Goal: Information Seeking & Learning: Learn about a topic

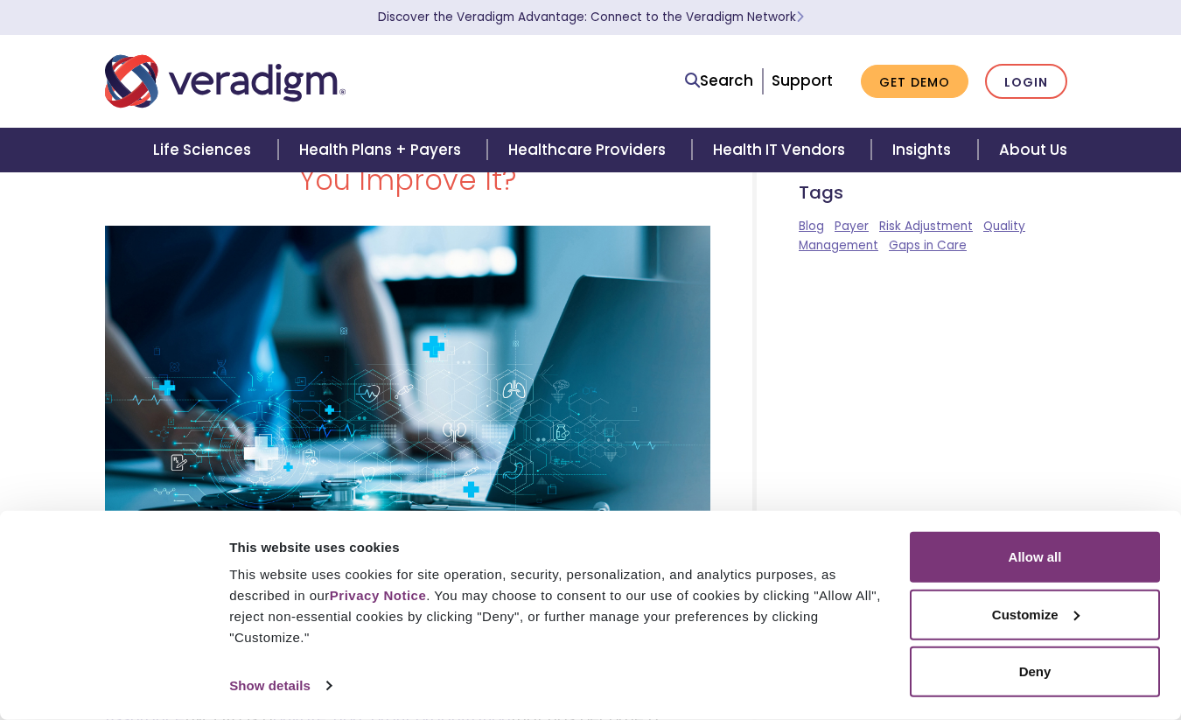
scroll to position [394, 0]
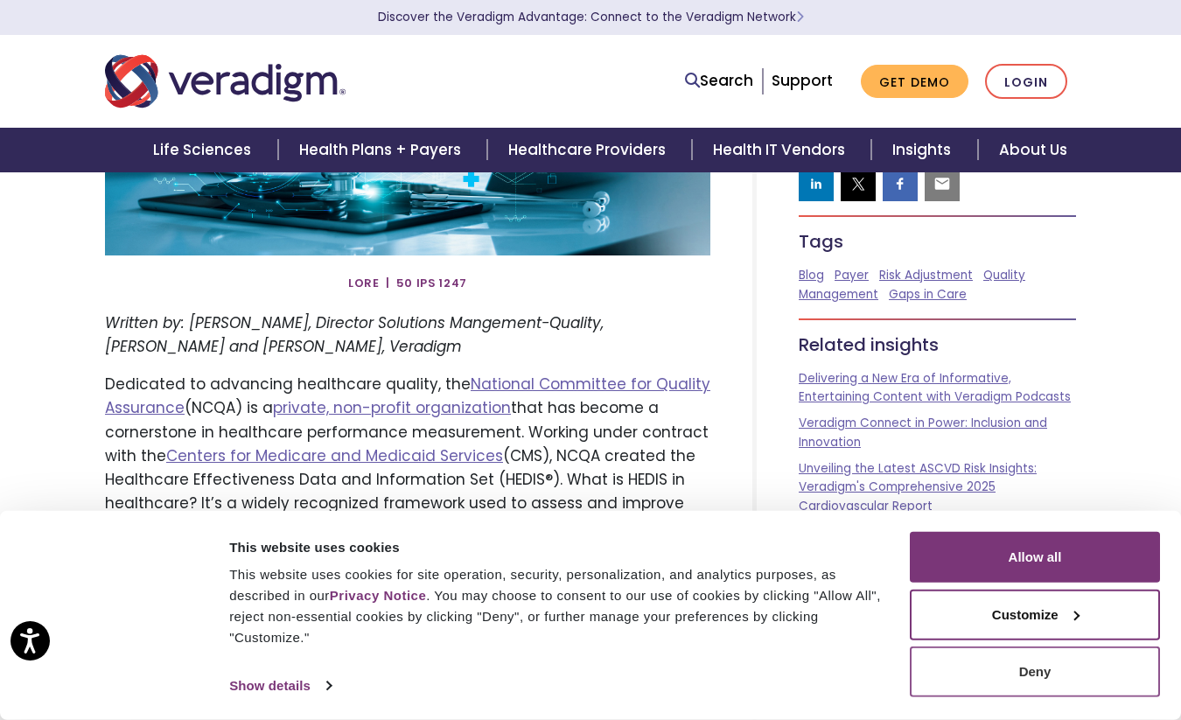
click at [1038, 667] on button "Deny" at bounding box center [1035, 672] width 250 height 51
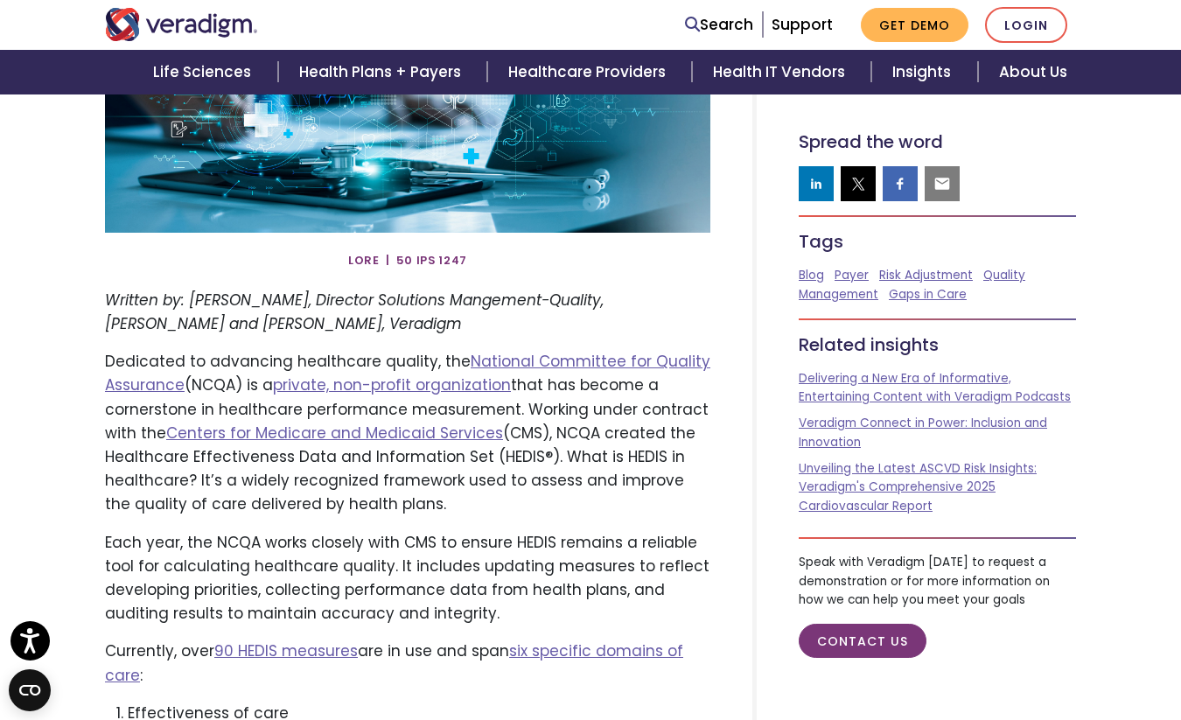
scroll to position [427, 0]
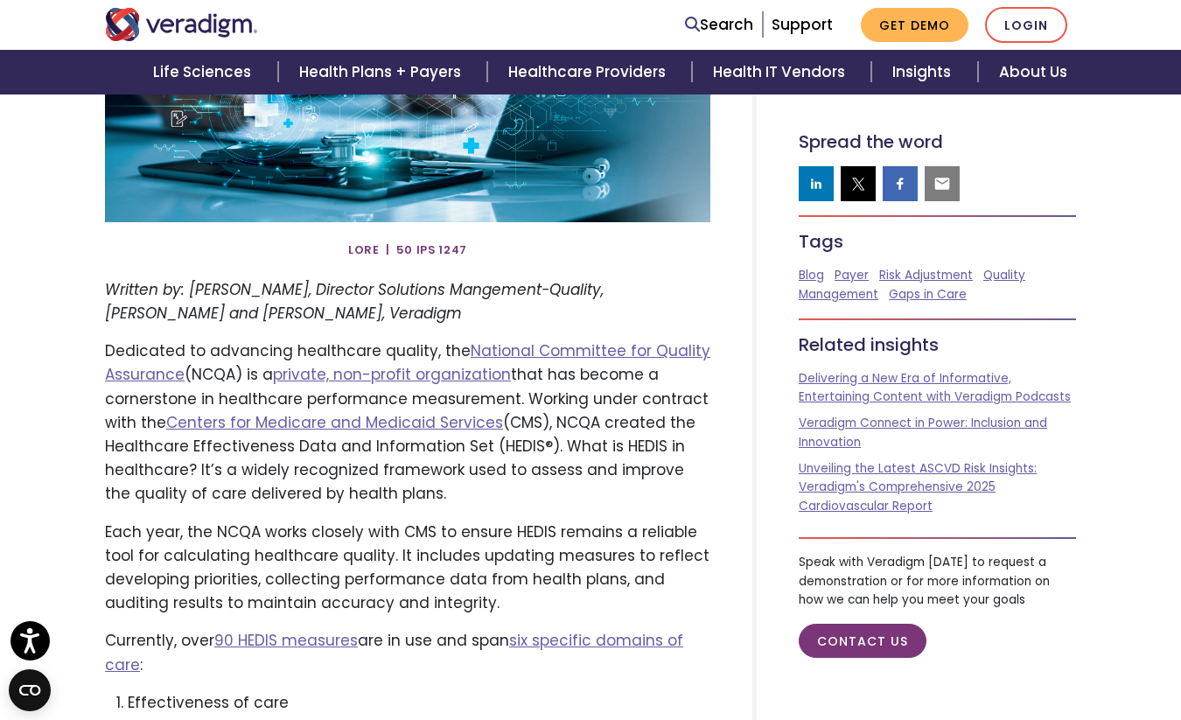
click at [510, 491] on p "Dedicated to advancing healthcare quality, the National Committee for Quality A…" at bounding box center [407, 422] width 605 height 166
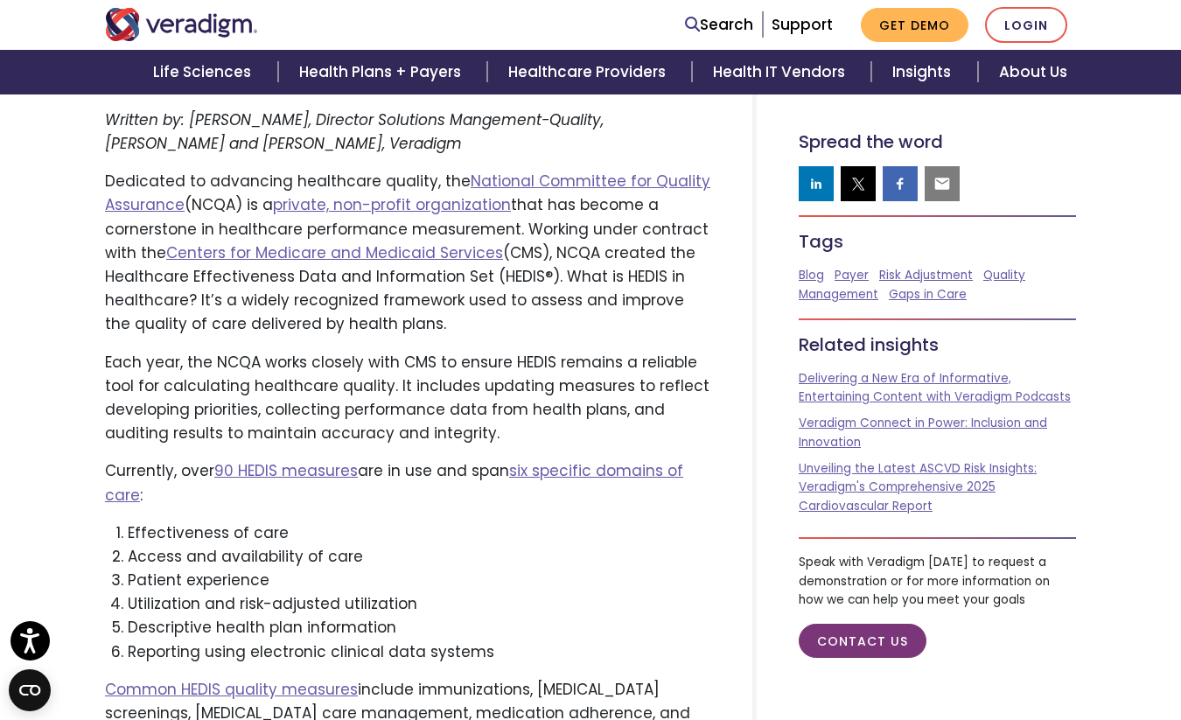
scroll to position [598, 0]
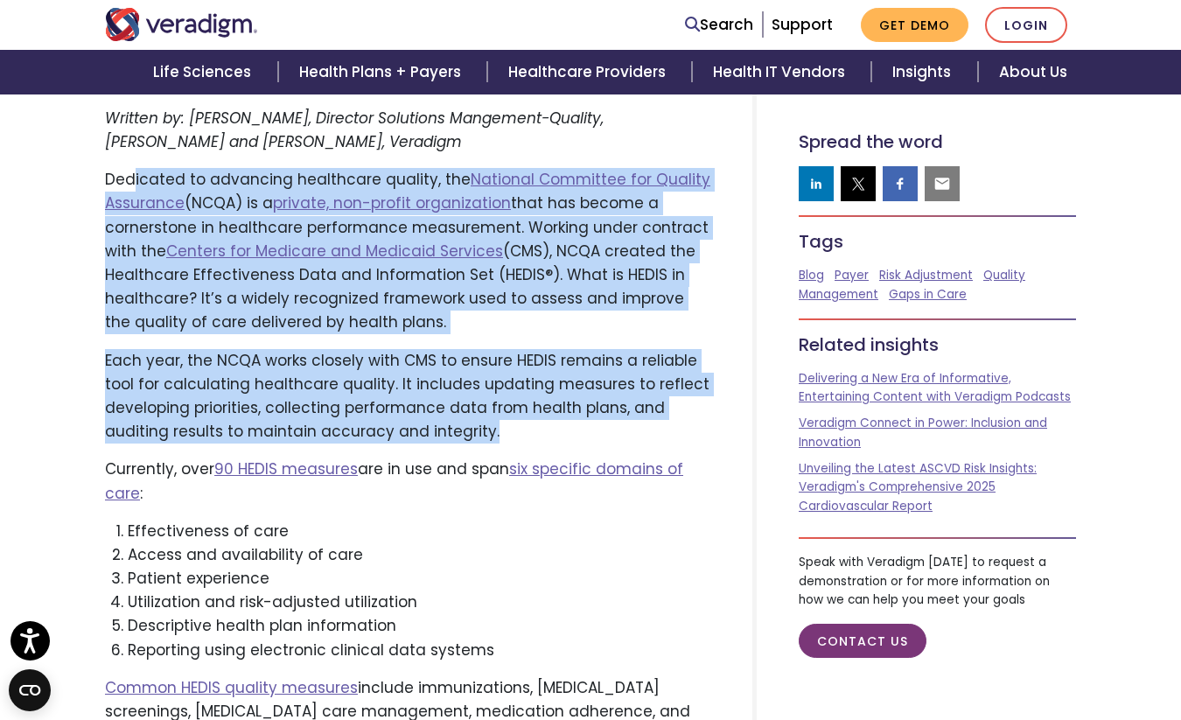
drag, startPoint x: 131, startPoint y: 178, endPoint x: 575, endPoint y: 433, distance: 511.5
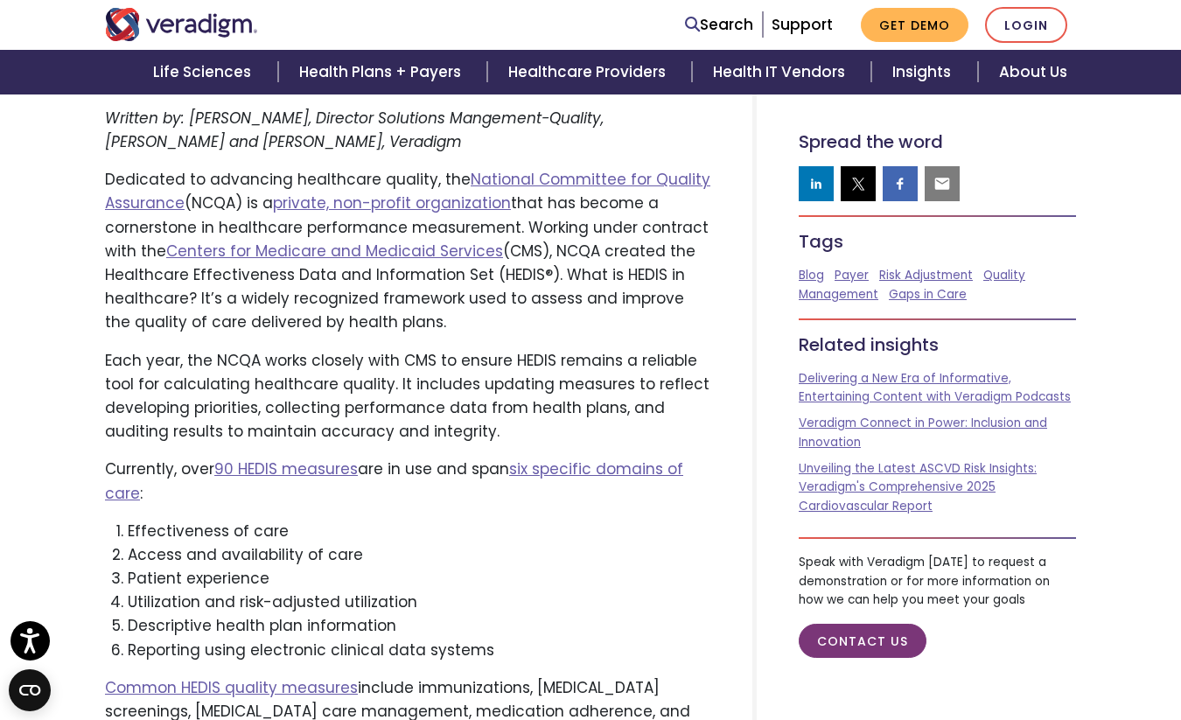
click at [481, 434] on p "Each year, the NCQA works closely with CMS to ensure HEDIS remains a reliable t…" at bounding box center [407, 396] width 605 height 95
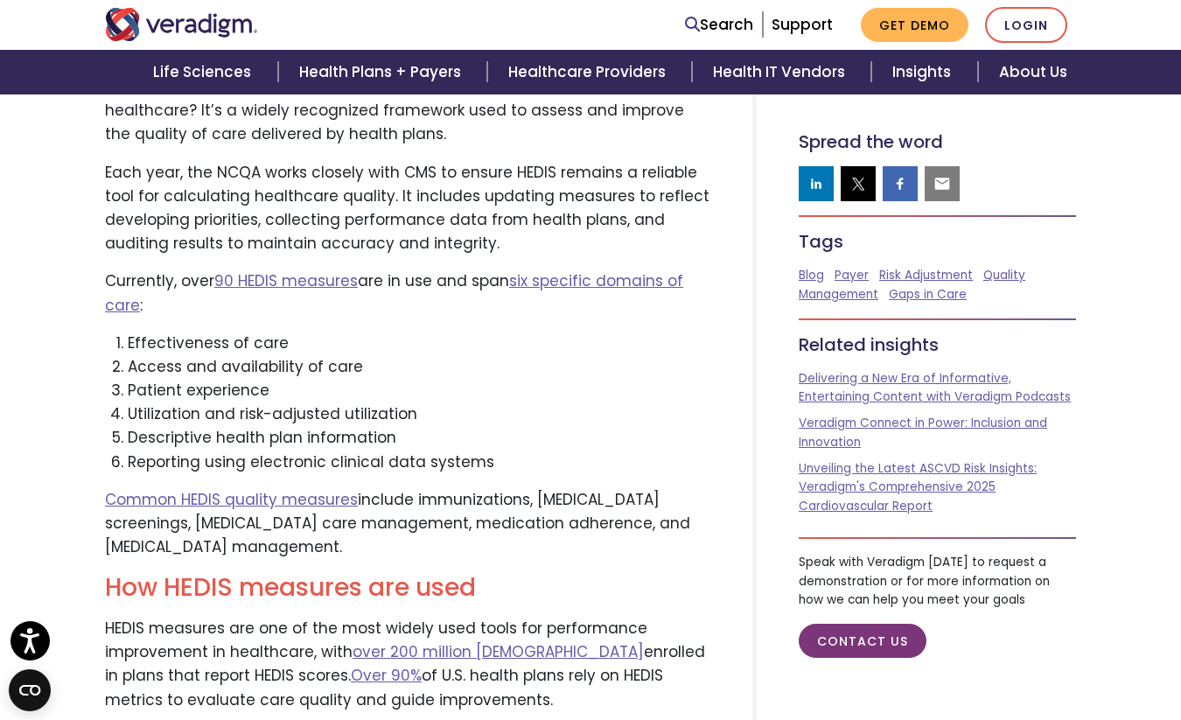
scroll to position [790, 0]
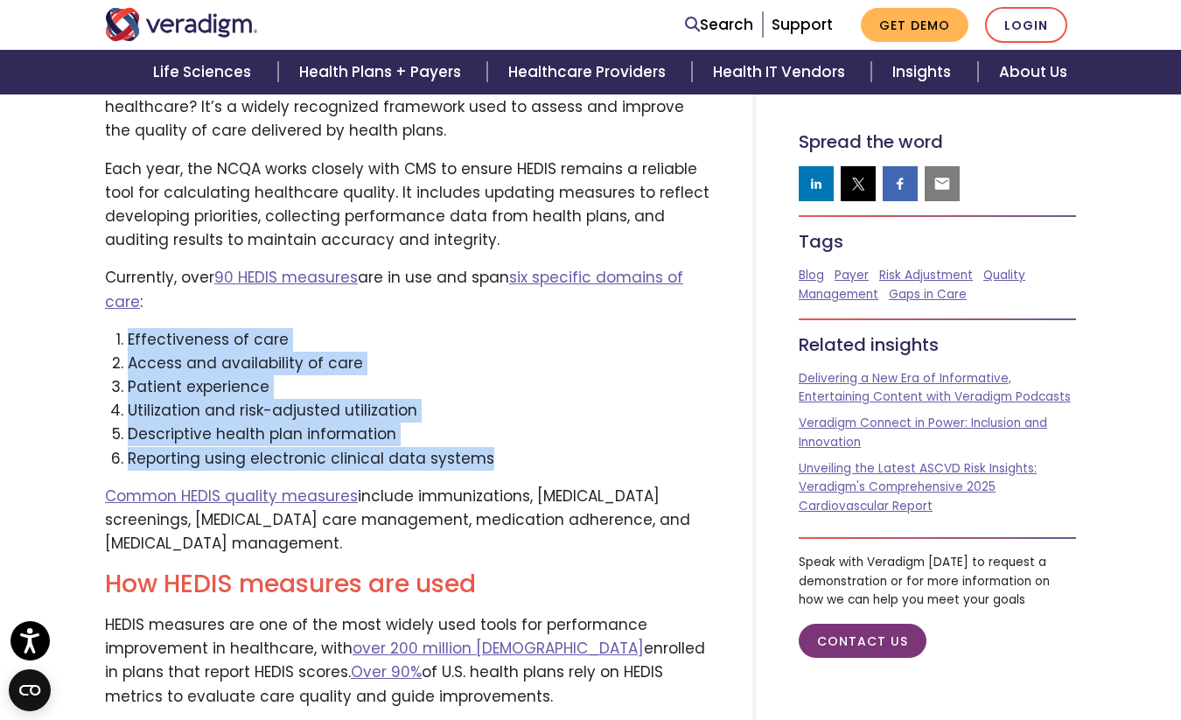
drag, startPoint x: 123, startPoint y: 337, endPoint x: 505, endPoint y: 457, distance: 399.9
click at [505, 457] on ol "Effectiveness of care Access and availability of care Patient experience Utiliz…" at bounding box center [407, 399] width 605 height 143
copy ol "Effectiveness of care Access and availability of care Patient experience Utiliz…"
click at [294, 400] on li "Utilization and risk-adjusted utilization" at bounding box center [420, 411] width 584 height 24
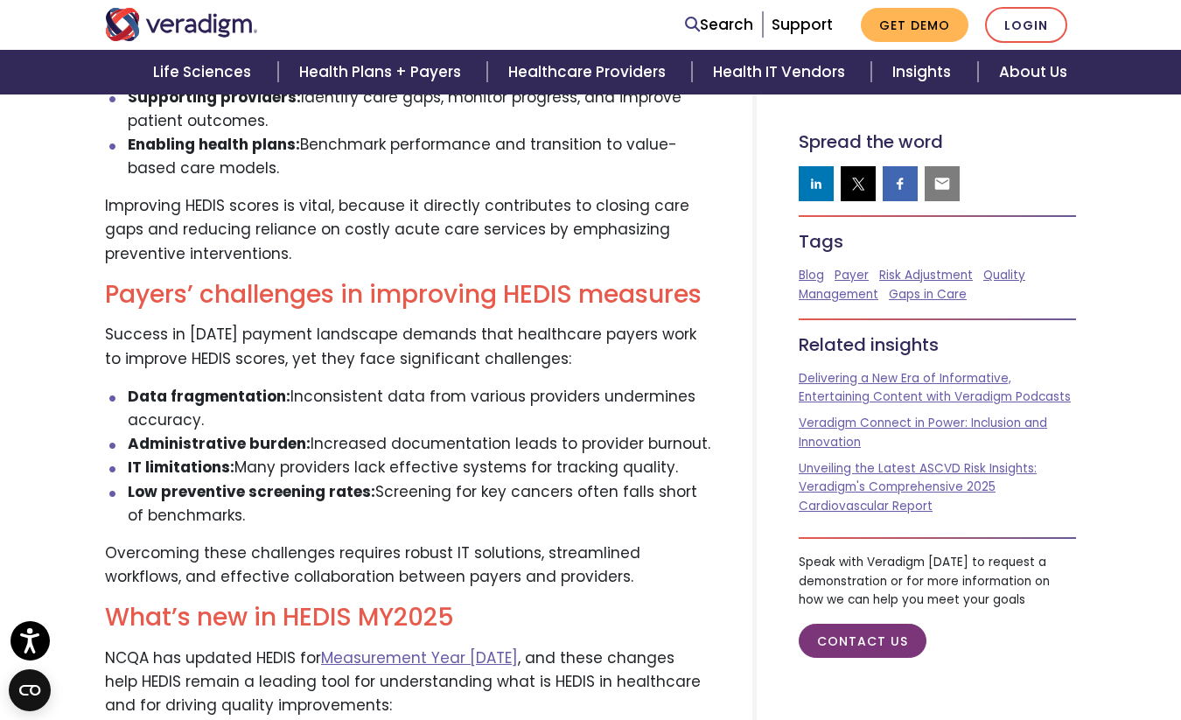
scroll to position [1625, 0]
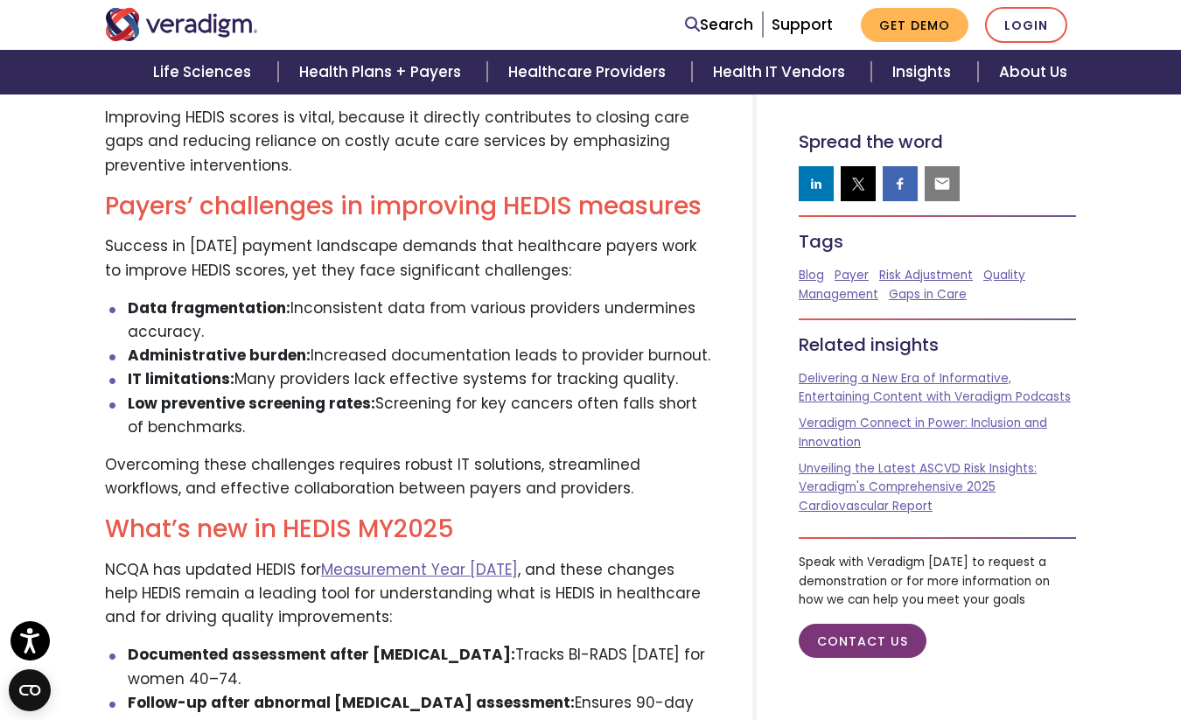
drag, startPoint x: 125, startPoint y: 299, endPoint x: 239, endPoint y: 428, distance: 171.7
click at [239, 428] on ul "Data fragmentation: Inconsistent data from various providers undermines accurac…" at bounding box center [407, 368] width 605 height 143
copy ul "Data fragmentation: Inconsistent data from various providers undermines accurac…"
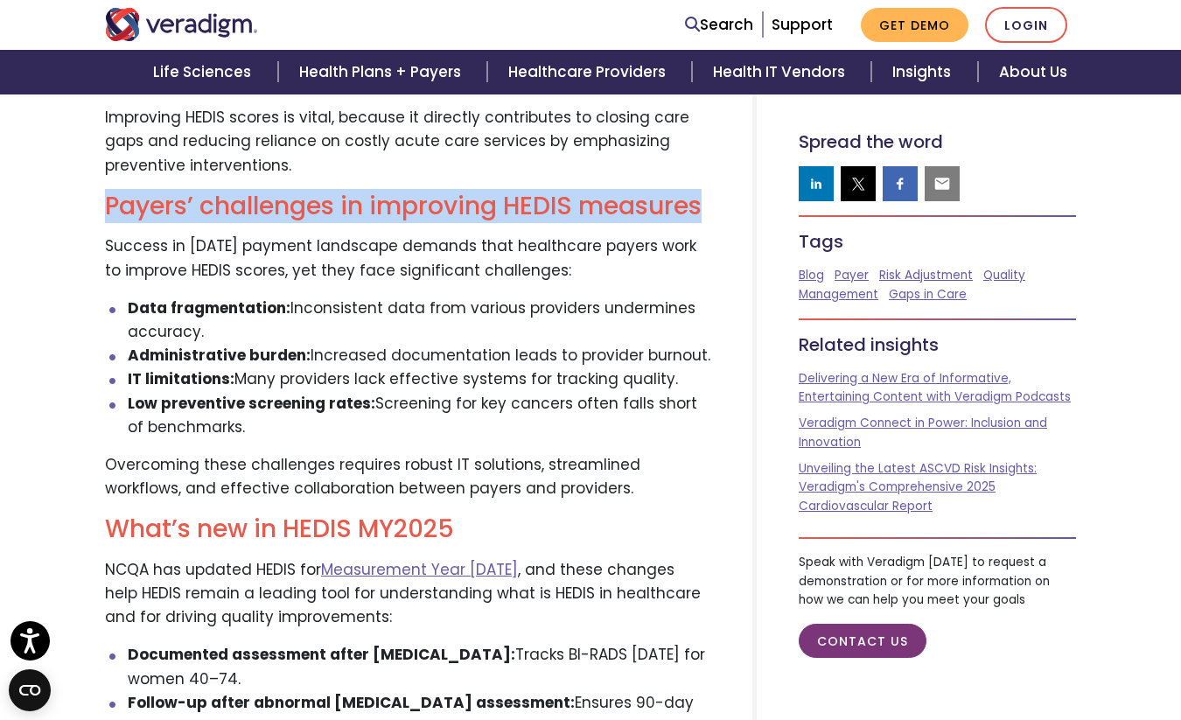
drag, startPoint x: 109, startPoint y: 202, endPoint x: 705, endPoint y: 214, distance: 596.0
click at [705, 214] on h2 "Payers’ challenges in improving HEDIS measures" at bounding box center [407, 207] width 605 height 30
copy h2 "Payers’ challenges in improving HEDIS measures"
drag, startPoint x: 129, startPoint y: 304, endPoint x: 241, endPoint y: 436, distance: 173.8
click at [241, 436] on ul "Data fragmentation: Inconsistent data from various providers undermines accurac…" at bounding box center [407, 368] width 605 height 143
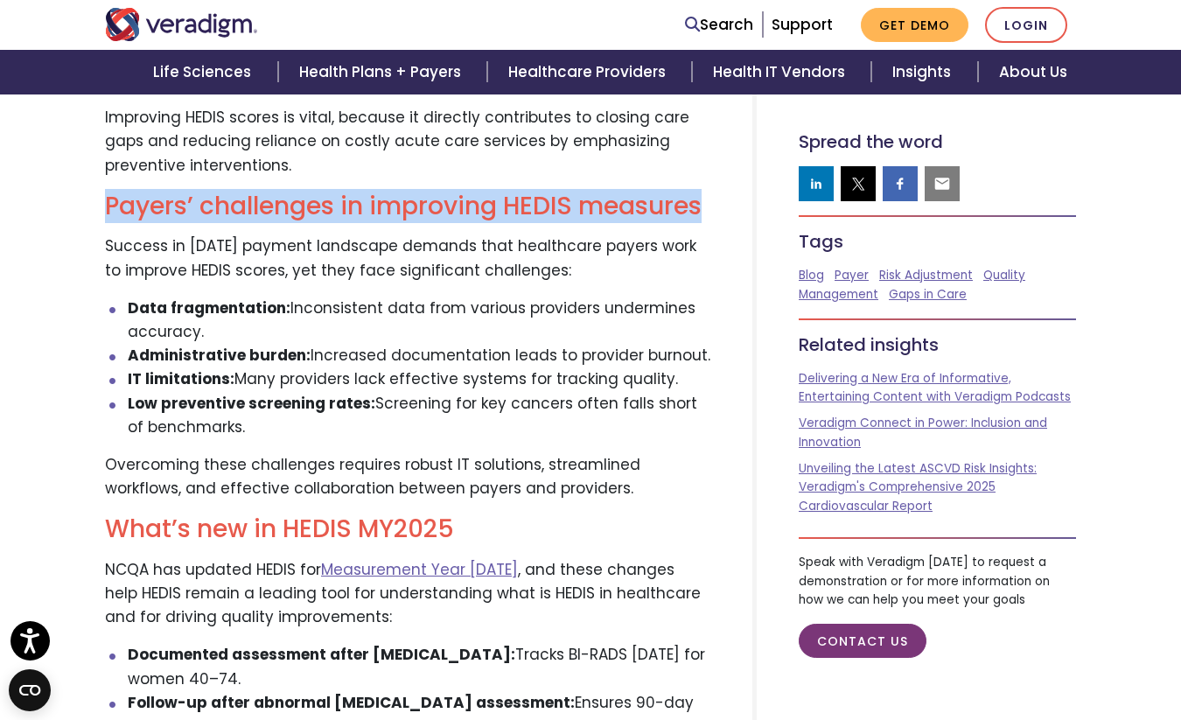
copy ul "Data fragmentation: Inconsistent data from various providers undermines accurac…"
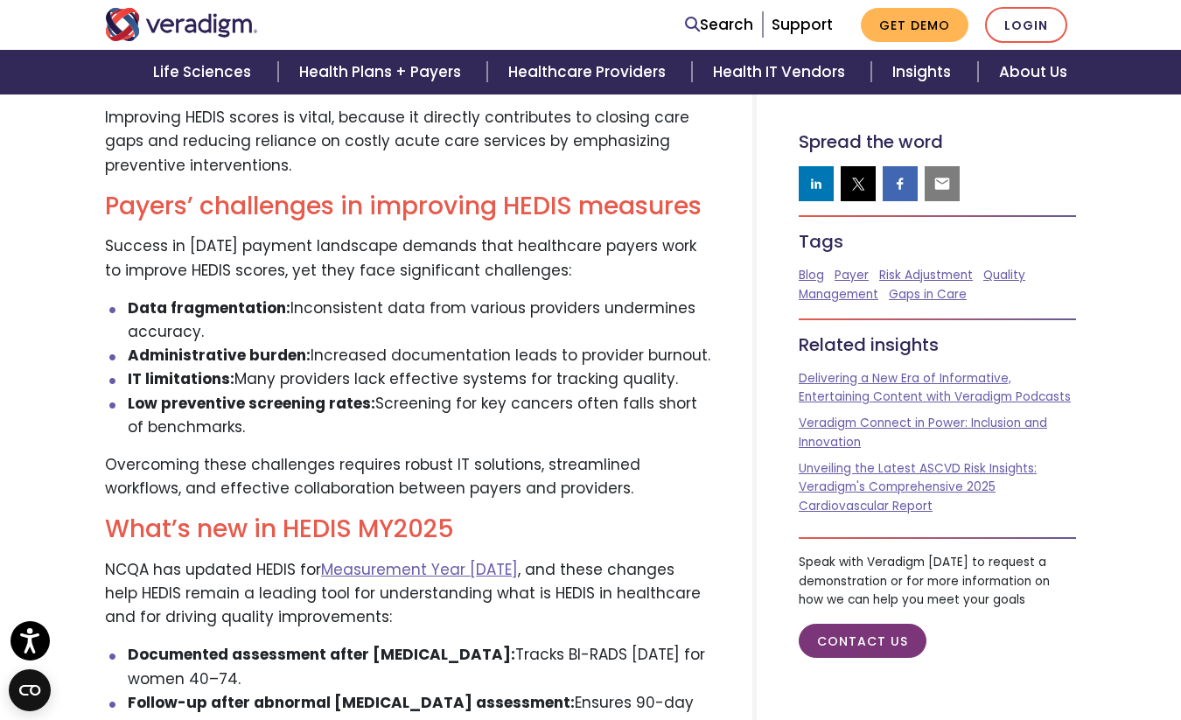
click at [178, 473] on p "Overcoming these challenges requires robust IT solutions, streamlined workflows…" at bounding box center [407, 476] width 605 height 47
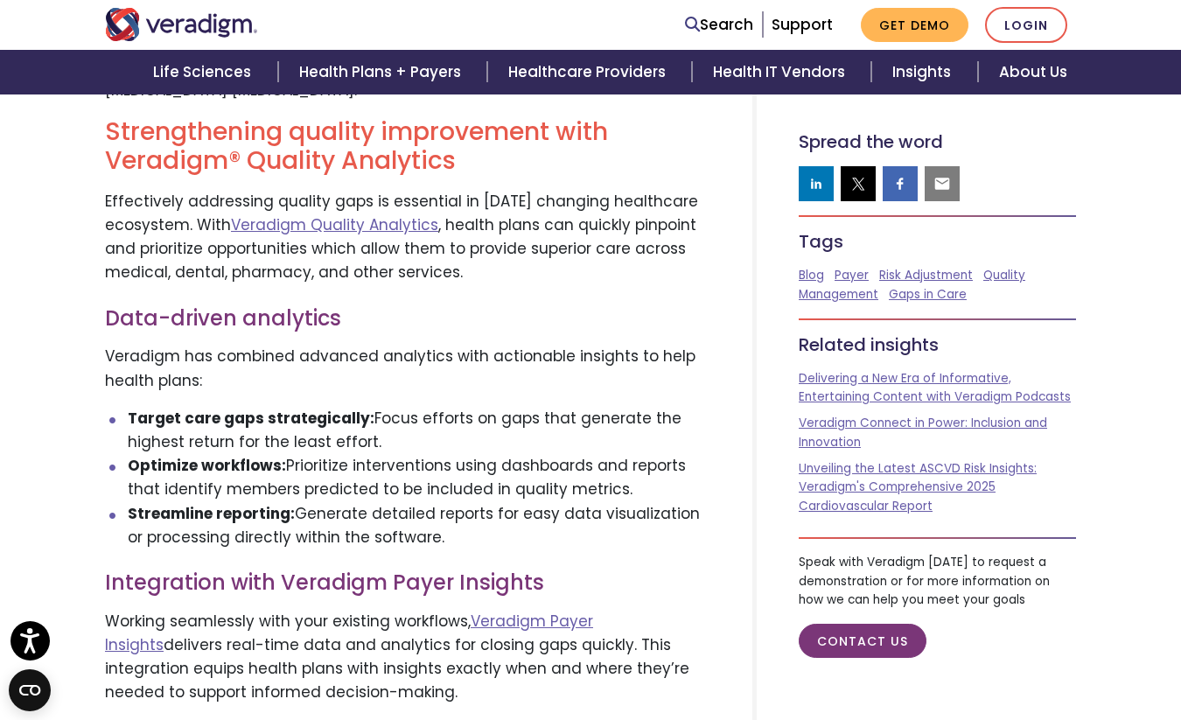
scroll to position [2586, 0]
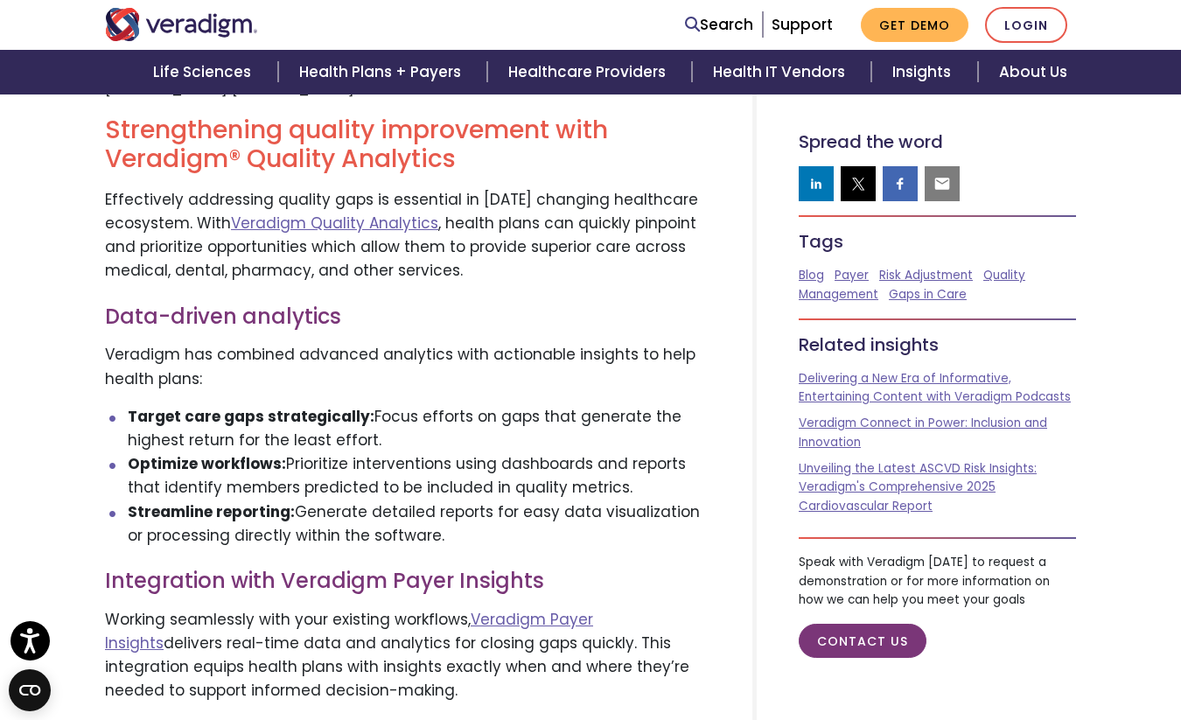
drag, startPoint x: 126, startPoint y: 417, endPoint x: 443, endPoint y: 527, distance: 335.1
click at [443, 527] on ul "Target care gaps strategically: Focus efforts on gaps that generate the highest…" at bounding box center [407, 476] width 605 height 143
copy ul "Target care gaps strategically: Focus efforts on gaps that generate the highest…"
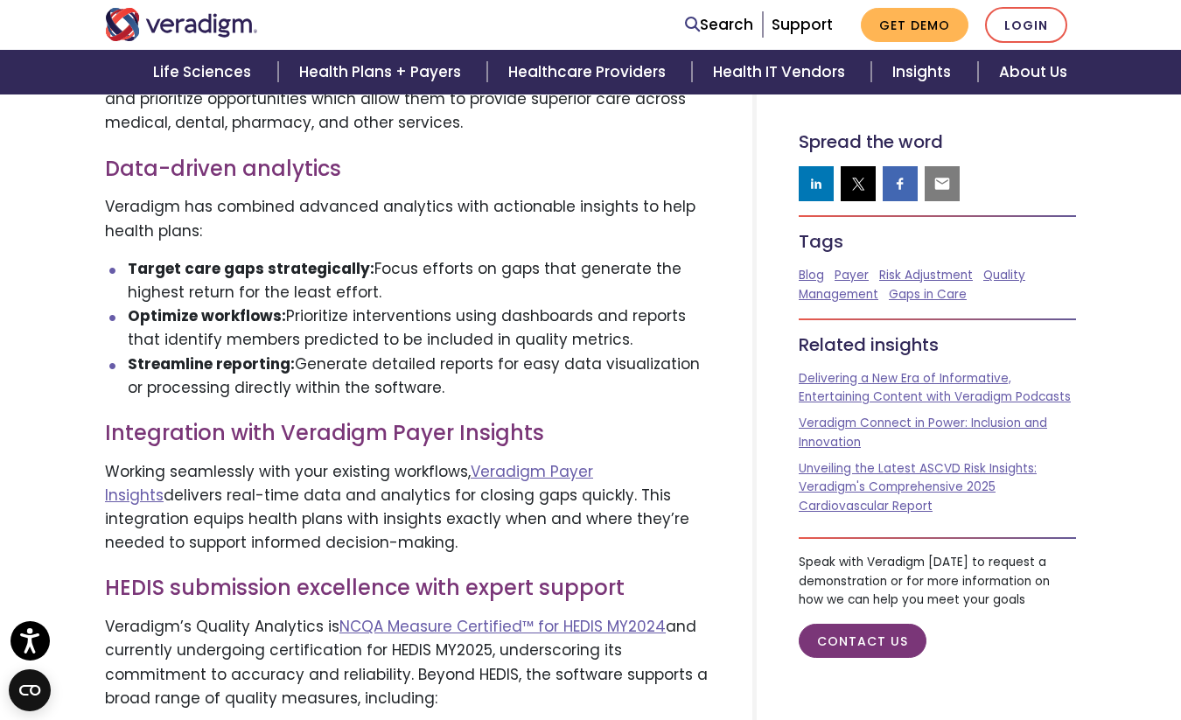
scroll to position [2716, 0]
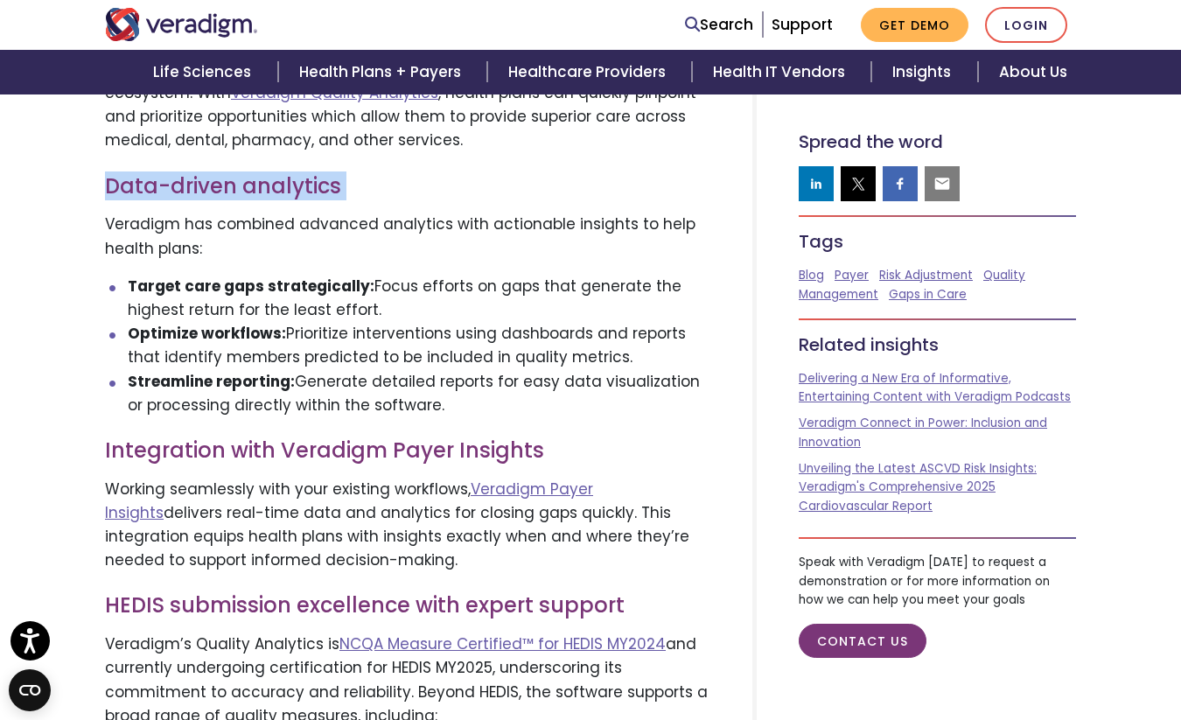
drag, startPoint x: 108, startPoint y: 188, endPoint x: 339, endPoint y: 201, distance: 231.4
copy div "Data-driven analytics"
click at [166, 539] on p "Working seamlessly with your existing workflows, Veradigm Payer Insights delive…" at bounding box center [407, 525] width 605 height 95
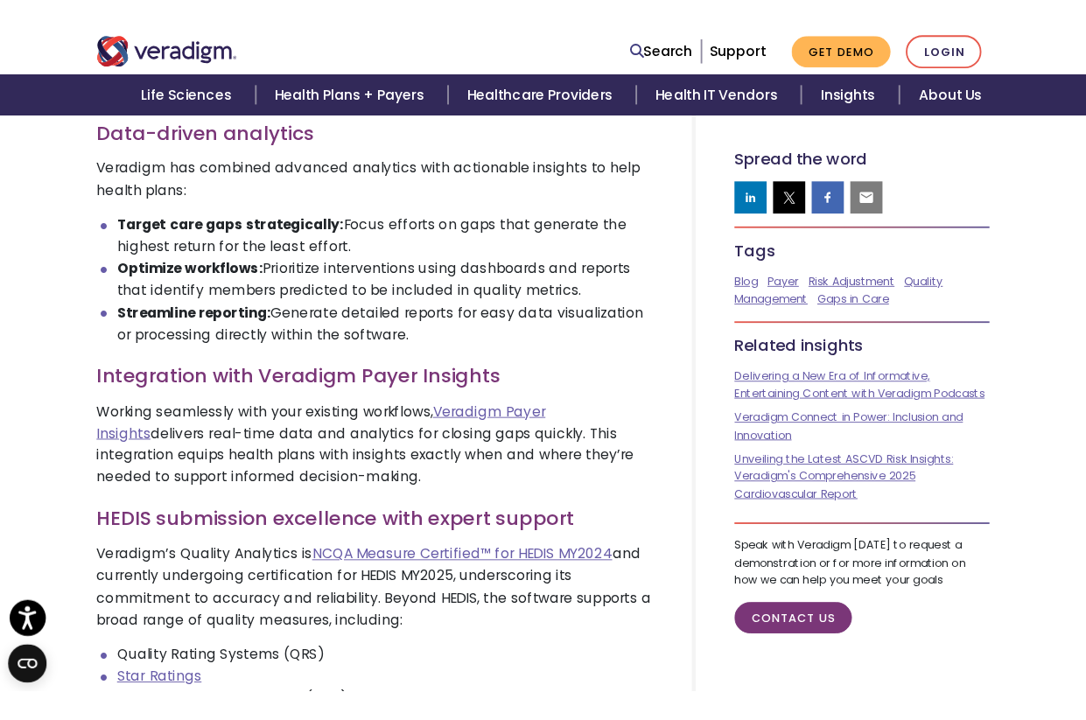
scroll to position [2971, 0]
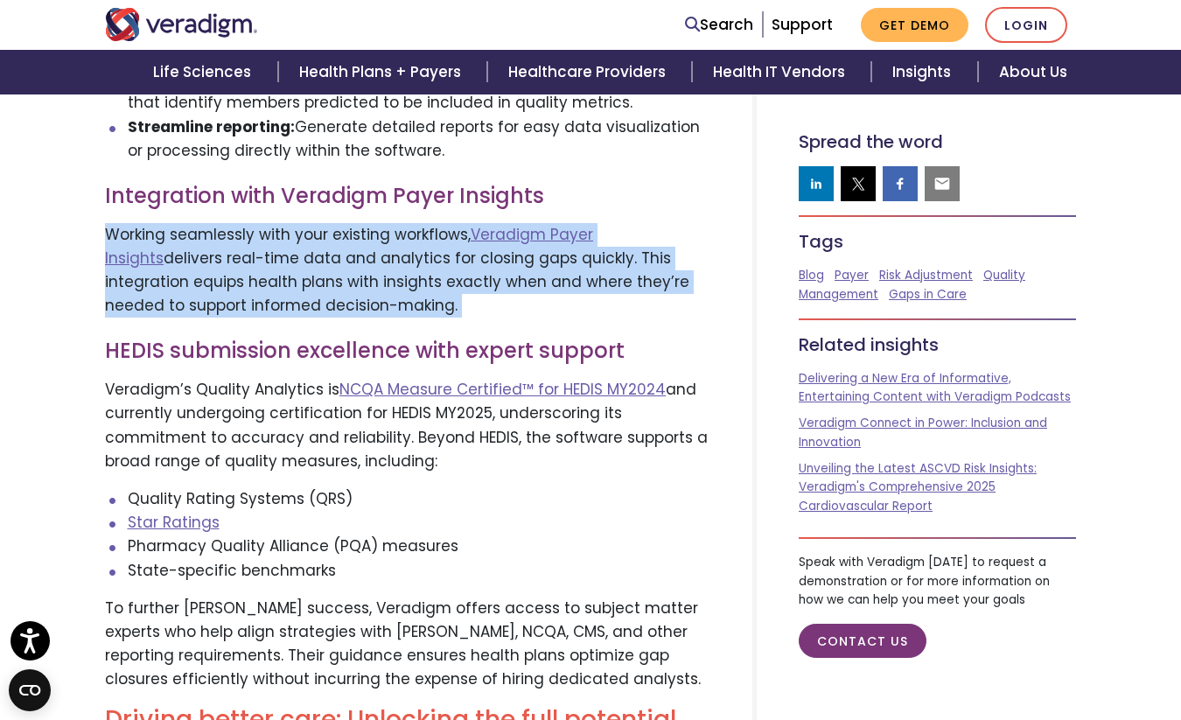
drag, startPoint x: 111, startPoint y: 235, endPoint x: 404, endPoint y: 319, distance: 304.9
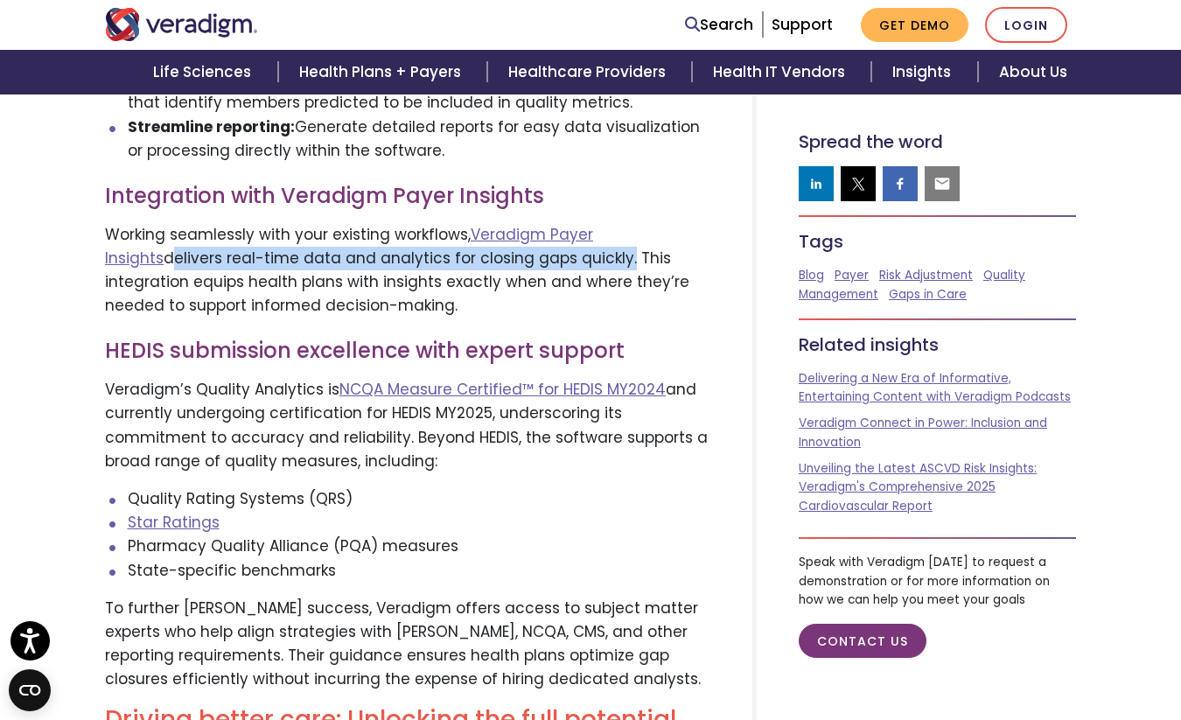
drag, startPoint x: 105, startPoint y: 260, endPoint x: 558, endPoint y: 256, distance: 453.3
click at [558, 256] on p "Working seamlessly with your existing workflows, Veradigm Payer Insights delive…" at bounding box center [407, 270] width 605 height 95
copy p "delivers real-time data and analytics for closing gaps quickly"
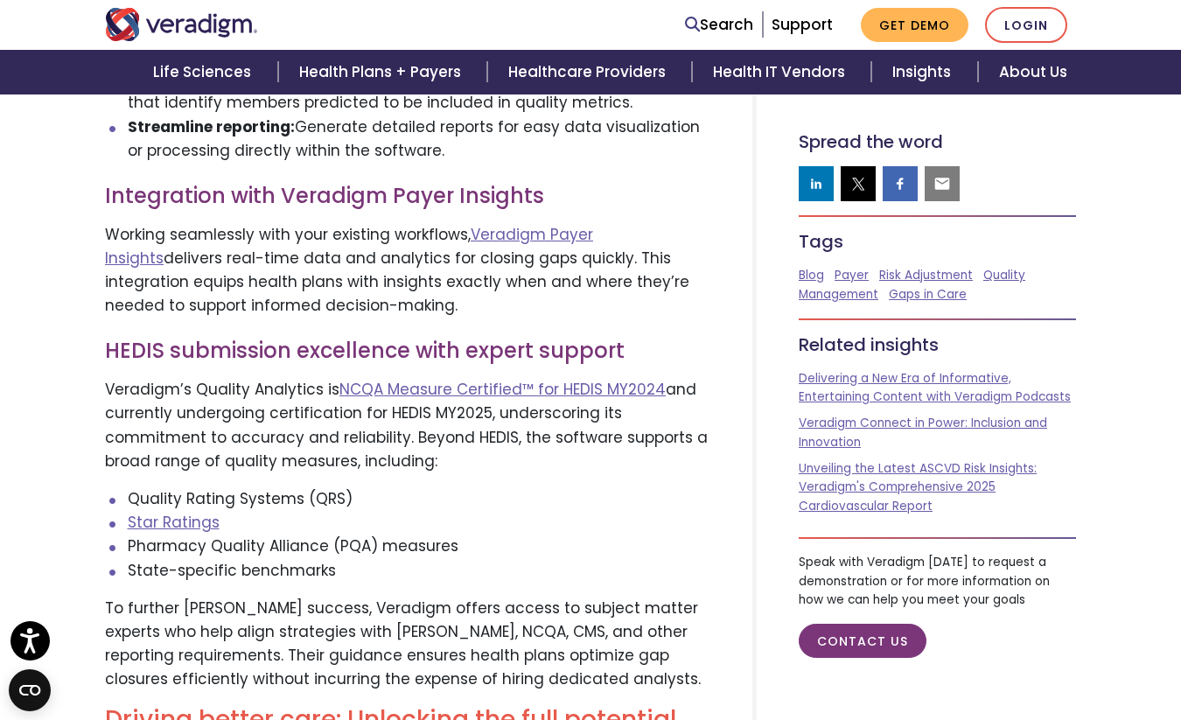
click at [346, 499] on li "Quality Rating Systems (QRS)" at bounding box center [420, 499] width 584 height 24
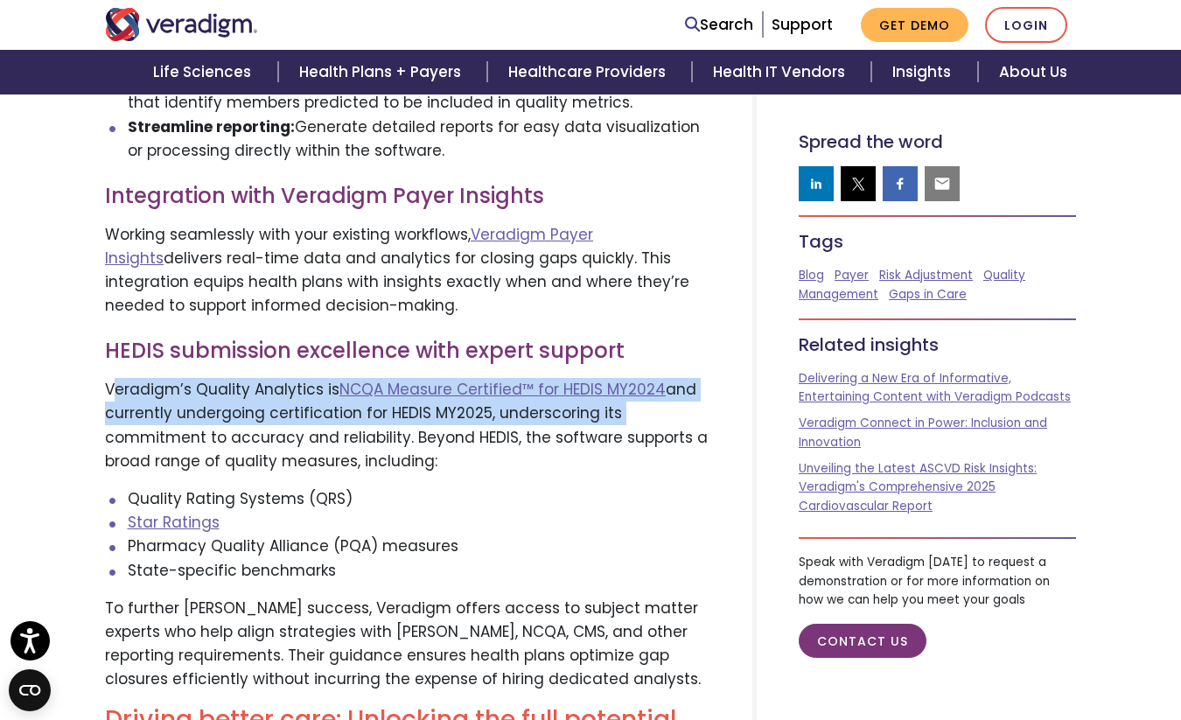
drag, startPoint x: 112, startPoint y: 398, endPoint x: 652, endPoint y: 412, distance: 540.0
click at [652, 412] on p "Veradigm’s Quality Analytics is NCQA Measure Certified™ for HEDIS MY2024 and cu…" at bounding box center [407, 425] width 605 height 95
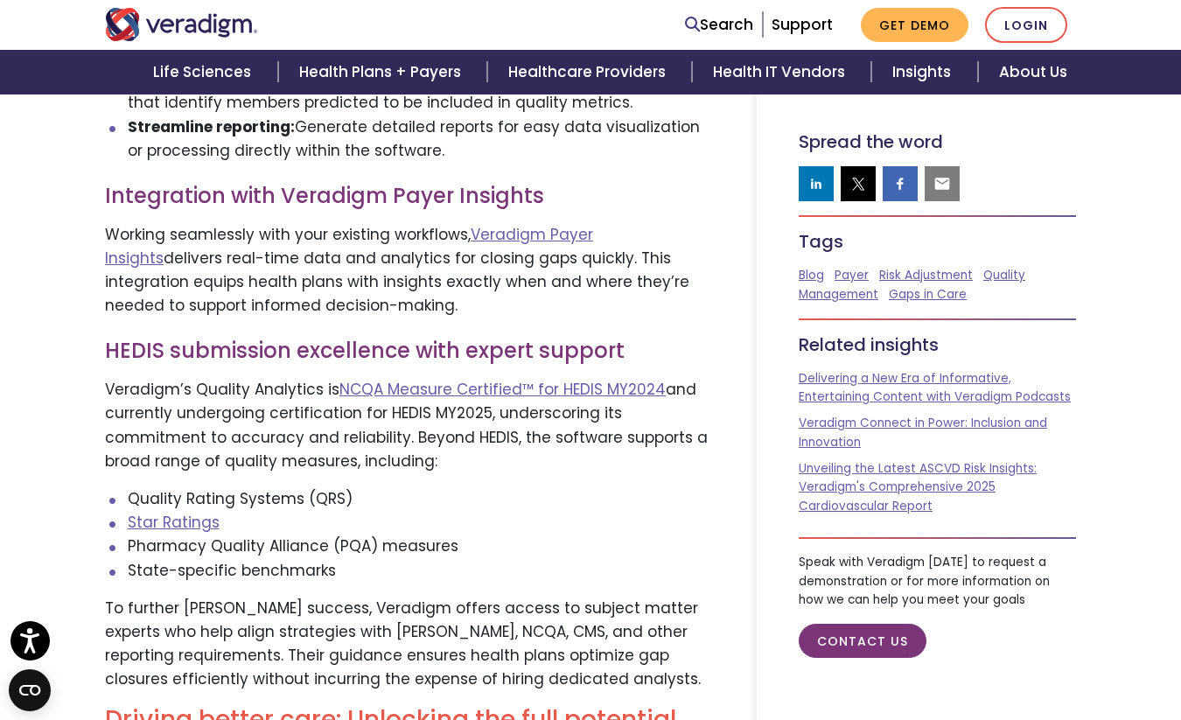
click at [521, 500] on li "Quality Rating Systems (QRS)" at bounding box center [420, 499] width 584 height 24
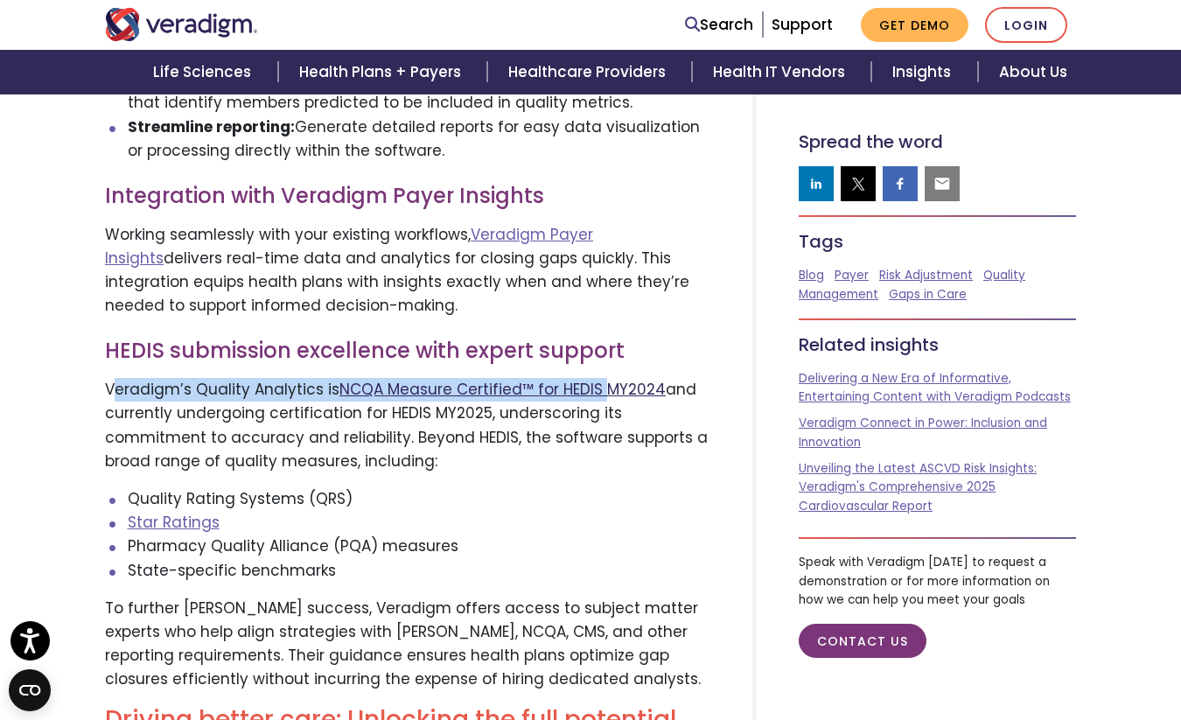
drag, startPoint x: 112, startPoint y: 393, endPoint x: 606, endPoint y: 395, distance: 494.4
click at [606, 395] on p "Veradigm’s Quality Analytics is NCQA Measure Certified™ for HEDIS MY2024 and cu…" at bounding box center [407, 425] width 605 height 95
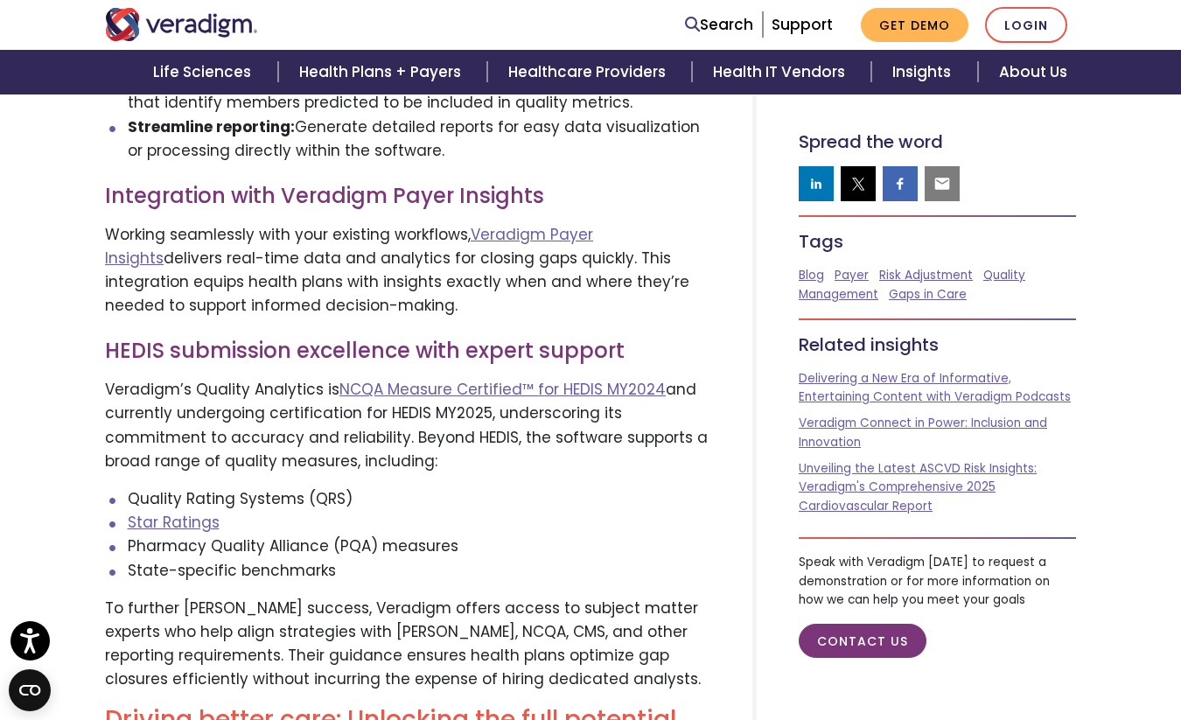
click at [208, 441] on p "Veradigm’s Quality Analytics is NCQA Measure Certified™ for HEDIS MY2024 and cu…" at bounding box center [407, 425] width 605 height 95
drag, startPoint x: 195, startPoint y: 389, endPoint x: 272, endPoint y: 402, distance: 78.0
click at [272, 402] on p "Veradigm’s Quality Analytics is NCQA Measure Certified™ for HEDIS MY2024 and cu…" at bounding box center [407, 425] width 605 height 95
click at [329, 432] on p "Veradigm’s Quality Analytics is NCQA Measure Certified™ for HEDIS MY2024 and cu…" at bounding box center [407, 425] width 605 height 95
drag, startPoint x: 336, startPoint y: 389, endPoint x: 599, endPoint y: 394, distance: 263.4
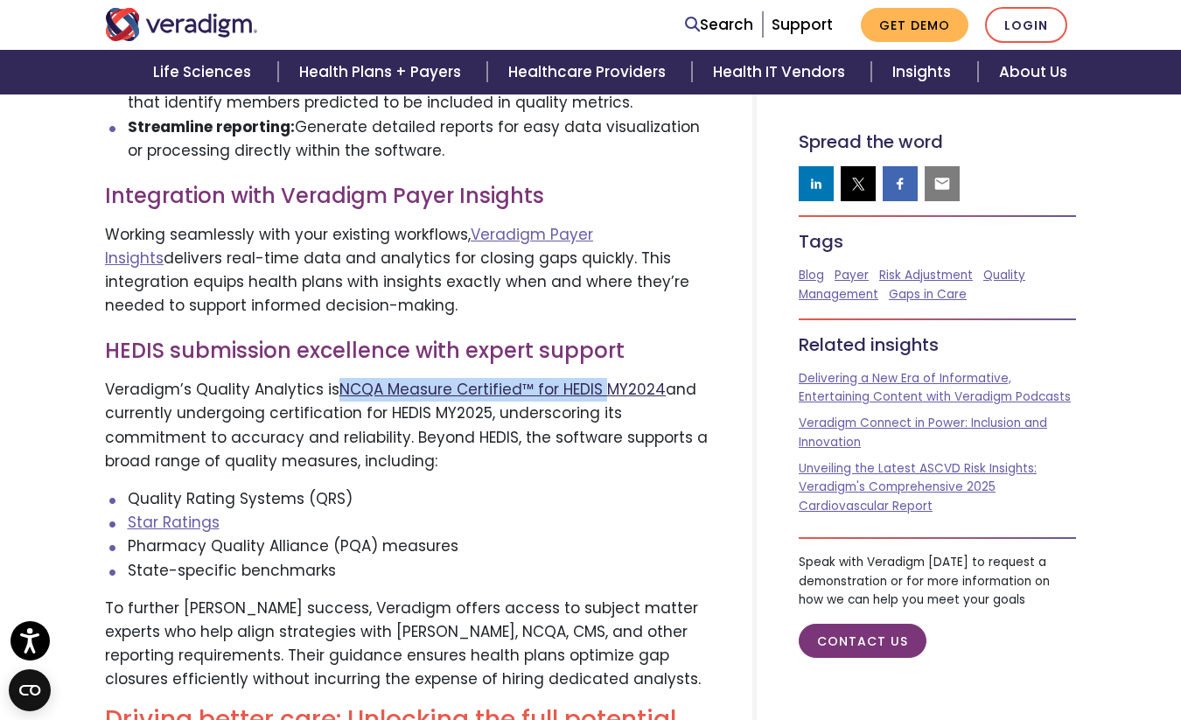
click at [599, 394] on p "Veradigm’s Quality Analytics is NCQA Measure Certified™ for HEDIS MY2024 and cu…" at bounding box center [407, 425] width 605 height 95
copy link "NCQA Measure Certified™ for HEDIS"
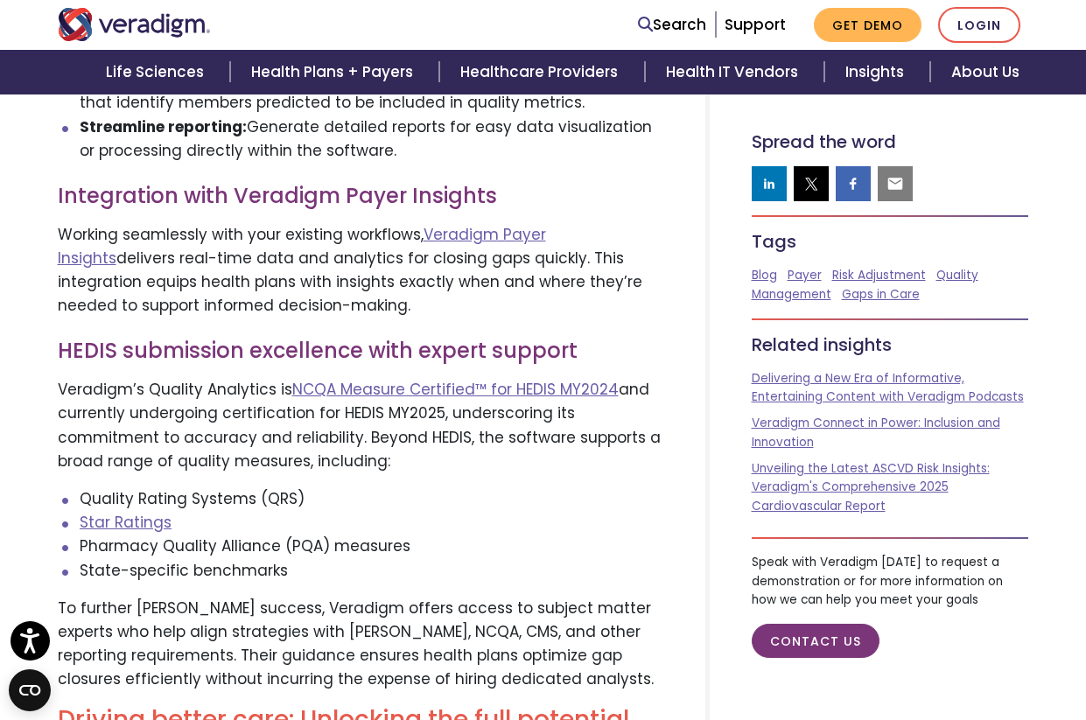
click at [422, 443] on p "Veradigm’s Quality Analytics is NCQA Measure Certified™ for HEDIS MY2024 and cu…" at bounding box center [360, 425] width 605 height 95
drag, startPoint x: 381, startPoint y: 441, endPoint x: 422, endPoint y: 467, distance: 48.8
click at [422, 467] on p "Veradigm’s Quality Analytics is NCQA Measure Certified™ for HEDIS MY2024 and cu…" at bounding box center [360, 425] width 605 height 95
click at [406, 551] on li "Pharmacy Quality Alliance (PQA) measures" at bounding box center [372, 547] width 584 height 24
click at [417, 551] on li "Pharmacy Quality Alliance (PQA) measures" at bounding box center [372, 547] width 584 height 24
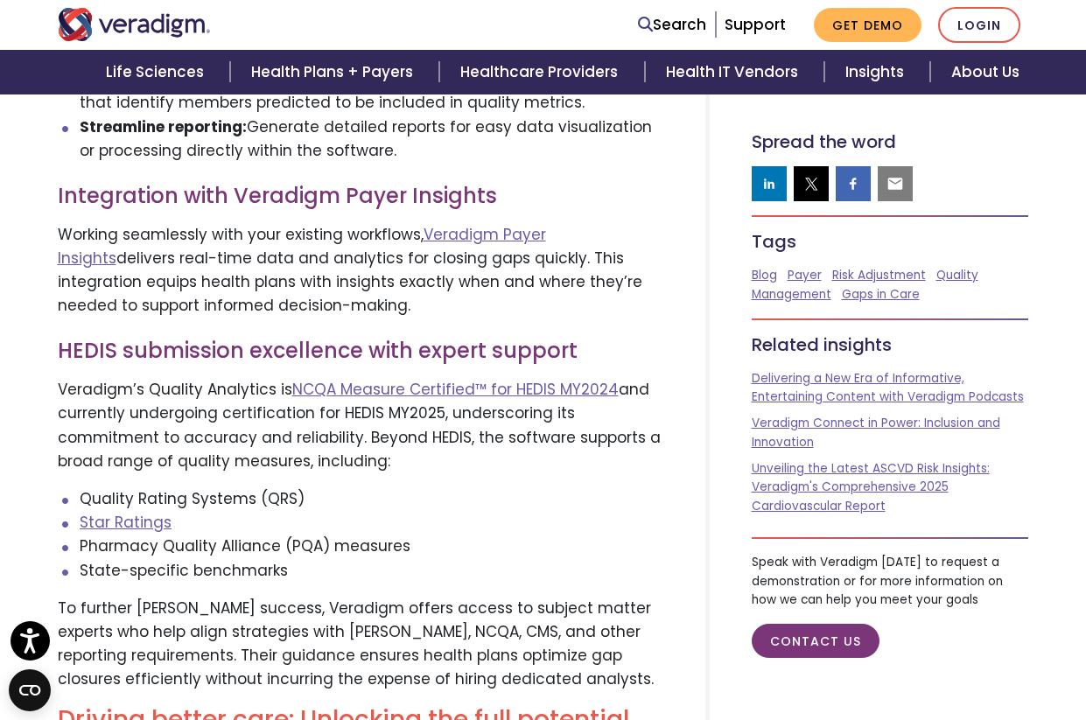
click at [350, 576] on li "State-specific benchmarks" at bounding box center [372, 571] width 584 height 24
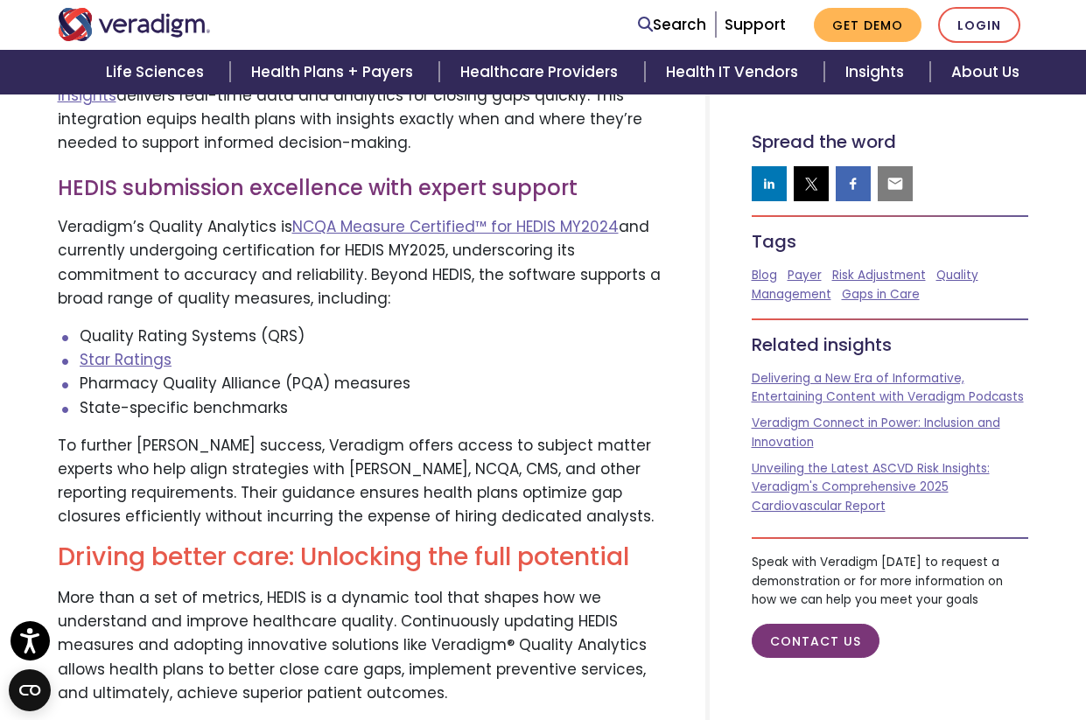
scroll to position [3202, 0]
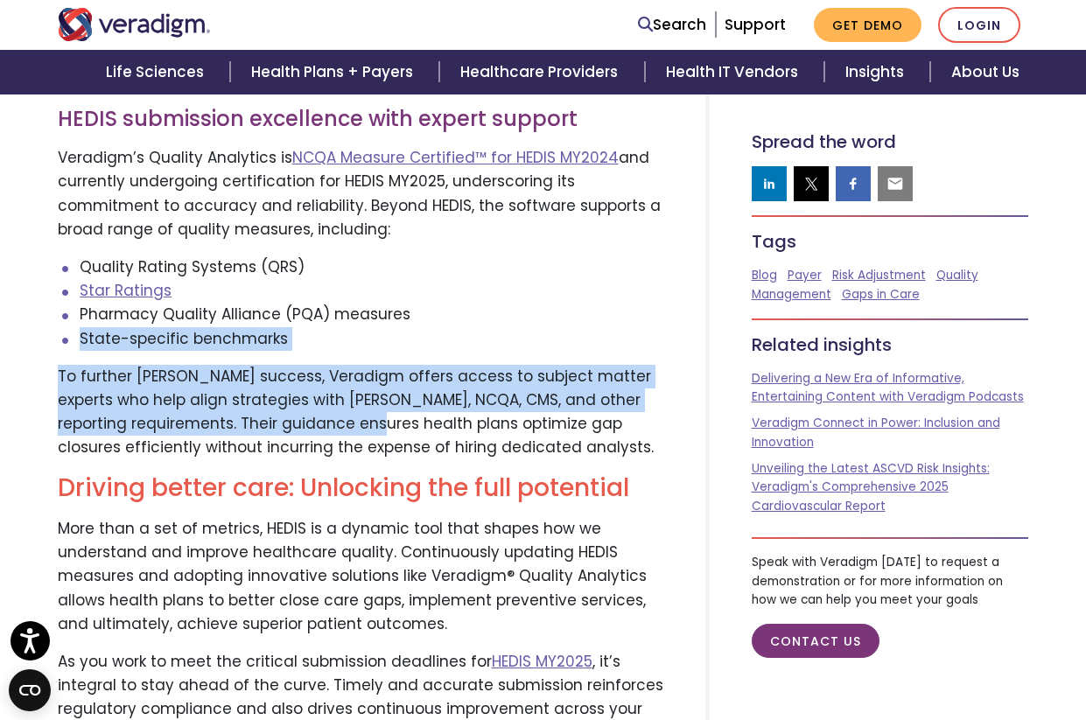
drag, startPoint x: 79, startPoint y: 339, endPoint x: 309, endPoint y: 437, distance: 249.8
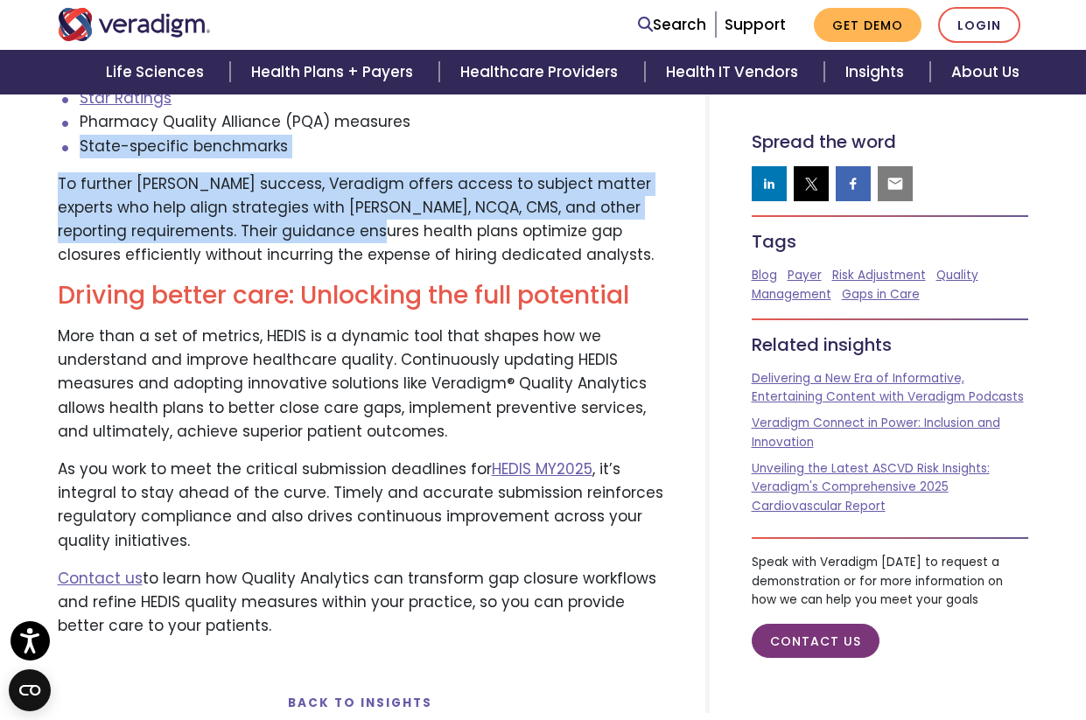
scroll to position [3493, 0]
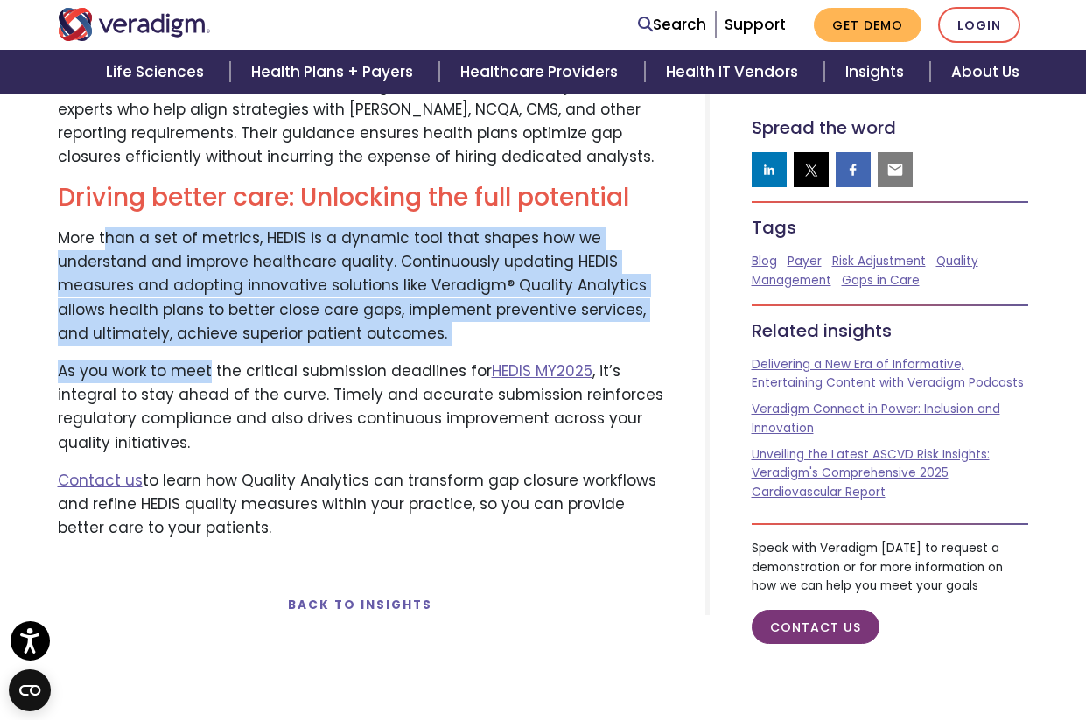
drag, startPoint x: 105, startPoint y: 248, endPoint x: 206, endPoint y: 381, distance: 166.1
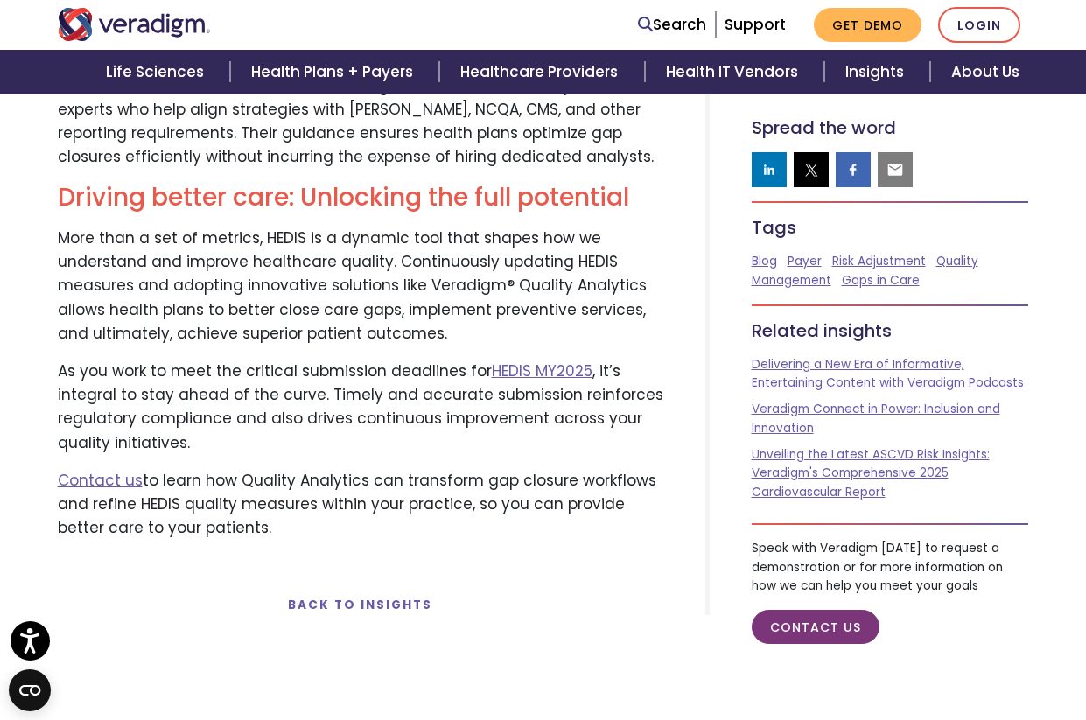
click at [295, 423] on p "As you work to meet the critical submission deadlines for HEDIS MY2025 , it’s i…" at bounding box center [360, 407] width 605 height 95
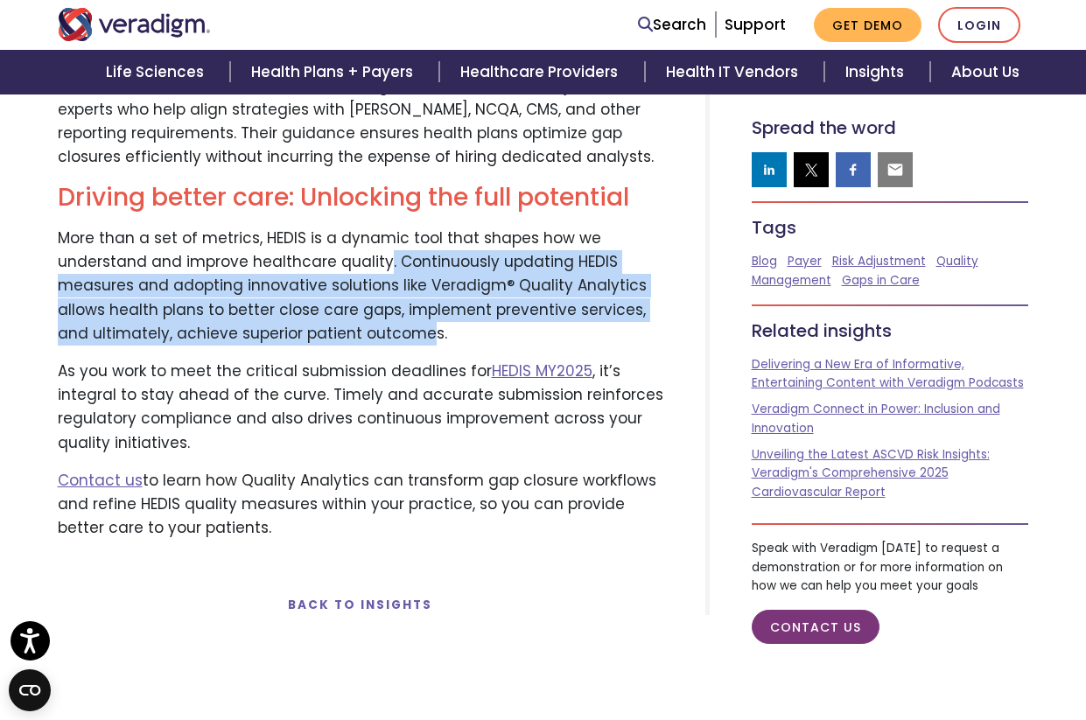
drag, startPoint x: 381, startPoint y: 271, endPoint x: 426, endPoint y: 344, distance: 85.7
click at [426, 344] on p "More than a set of metrics, HEDIS is a dynamic tool that shapes how we understa…" at bounding box center [360, 286] width 605 height 119
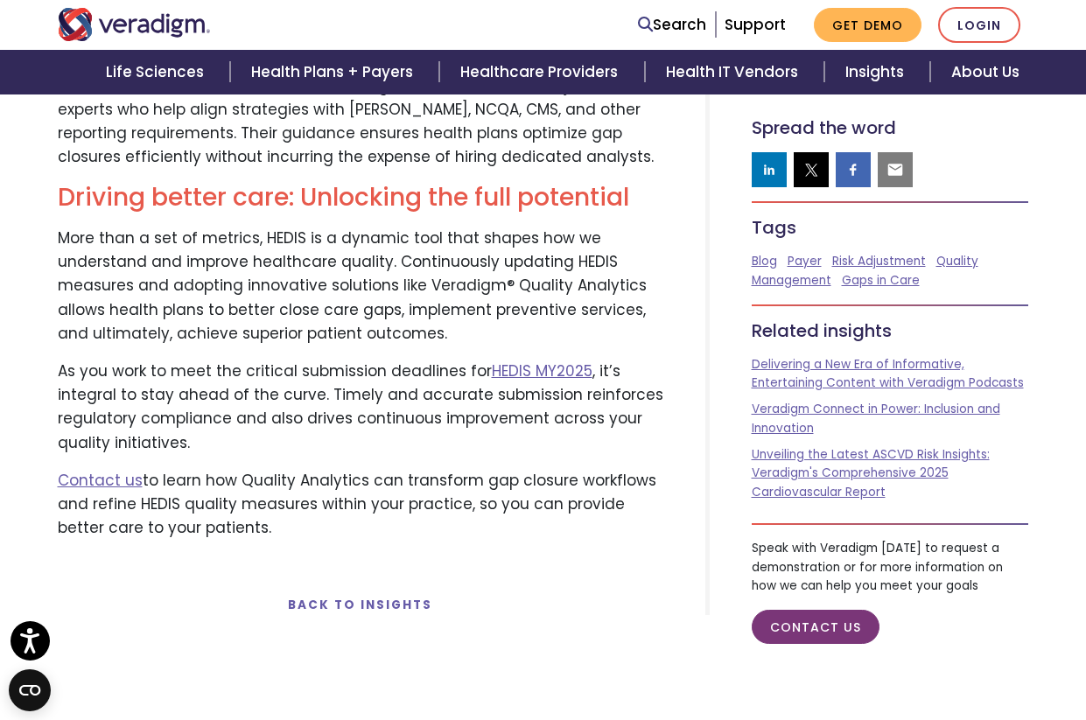
click at [331, 444] on p "As you work to meet the critical submission deadlines for HEDIS MY2025 , it’s i…" at bounding box center [360, 407] width 605 height 95
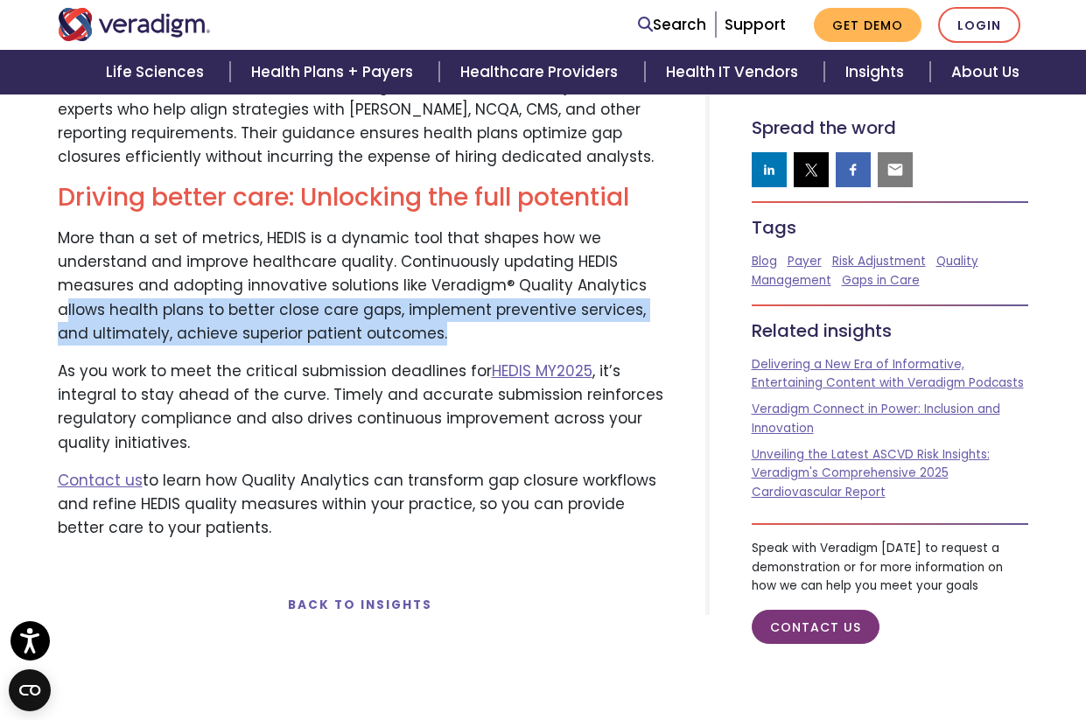
drag, startPoint x: 64, startPoint y: 310, endPoint x: 450, endPoint y: 325, distance: 386.2
click at [450, 325] on p "More than a set of metrics, HEDIS is a dynamic tool that shapes how we understa…" at bounding box center [360, 286] width 605 height 119
click at [128, 333] on p "More than a set of metrics, HEDIS is a dynamic tool that shapes how we understa…" at bounding box center [360, 286] width 605 height 119
drag, startPoint x: 58, startPoint y: 311, endPoint x: 433, endPoint y: 344, distance: 376.8
click at [433, 344] on p "More than a set of metrics, HEDIS is a dynamic tool that shapes how we understa…" at bounding box center [360, 286] width 605 height 119
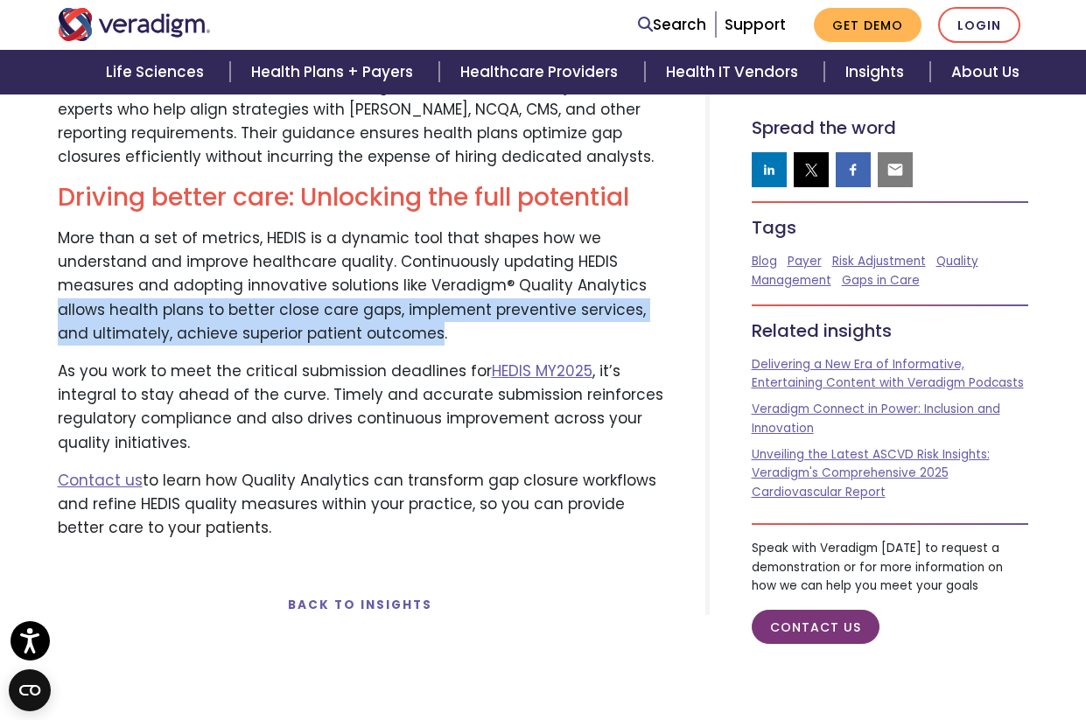
copy p "allows health plans to better close care gaps, implement preventive services, a…"
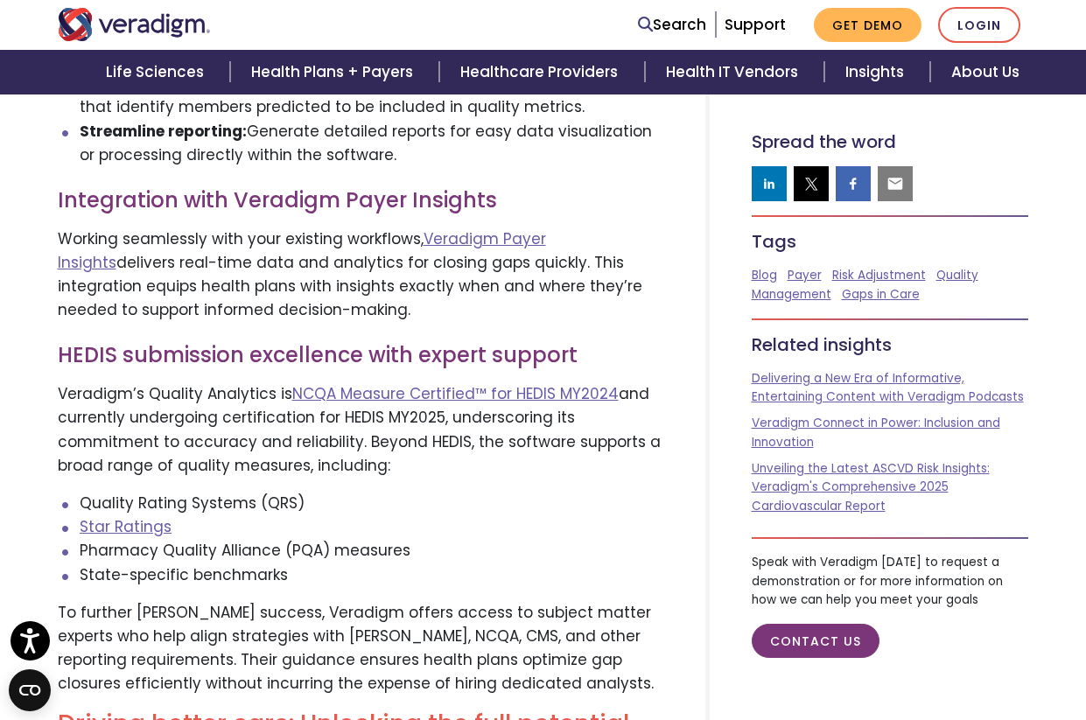
scroll to position [2816, 0]
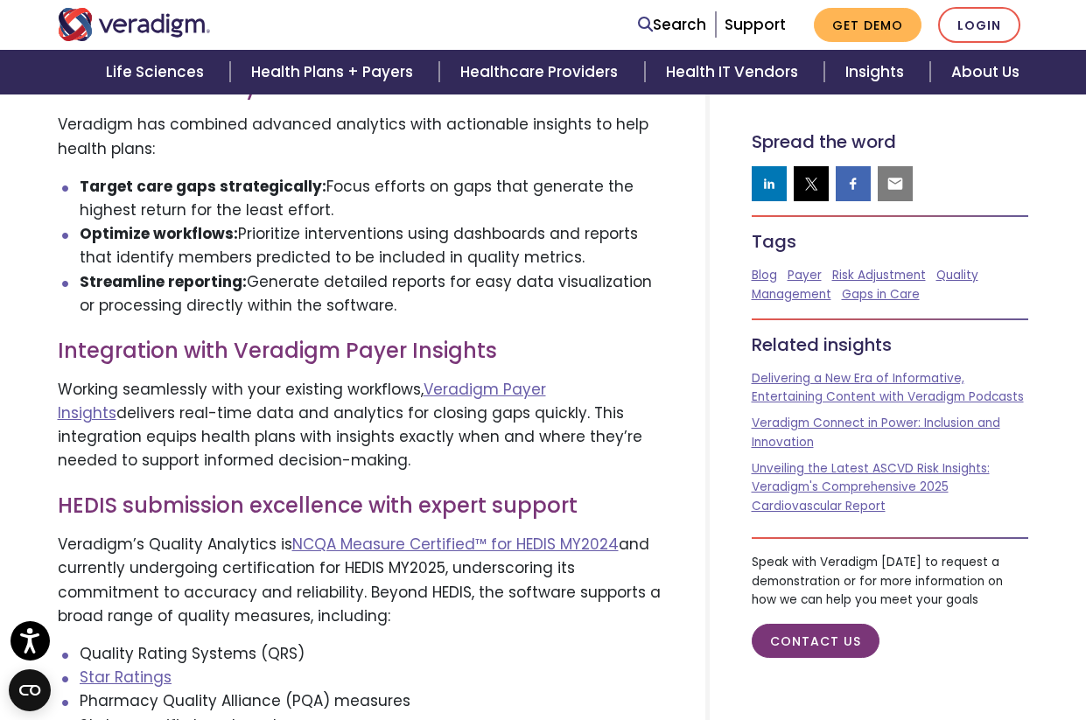
click at [249, 581] on p "Veradigm’s Quality Analytics is NCQA Measure Certified™ for HEDIS MY2024 and cu…" at bounding box center [360, 580] width 605 height 95
click at [398, 248] on li "Optimize workflows: Prioritize interventions using dashboards and reports that …" at bounding box center [372, 245] width 584 height 47
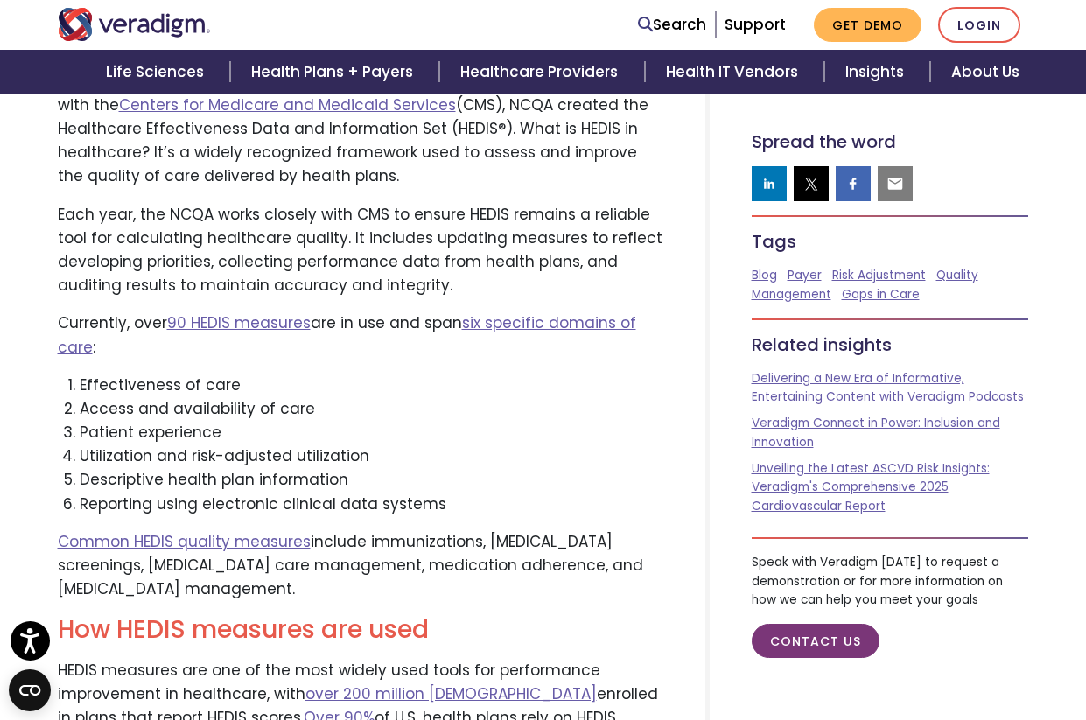
scroll to position [657, 0]
